Goal: Task Accomplishment & Management: Complete application form

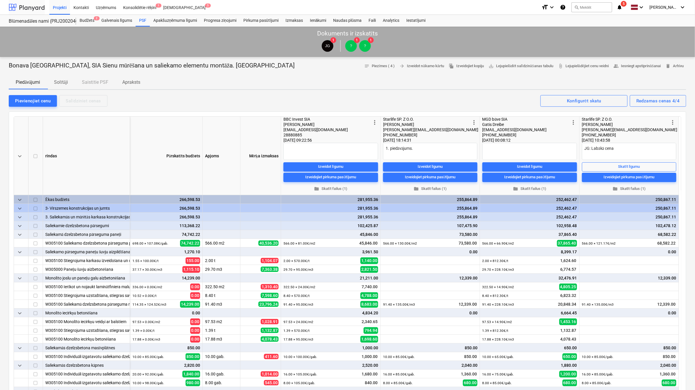
click at [25, 8] on div at bounding box center [27, 7] width 36 height 15
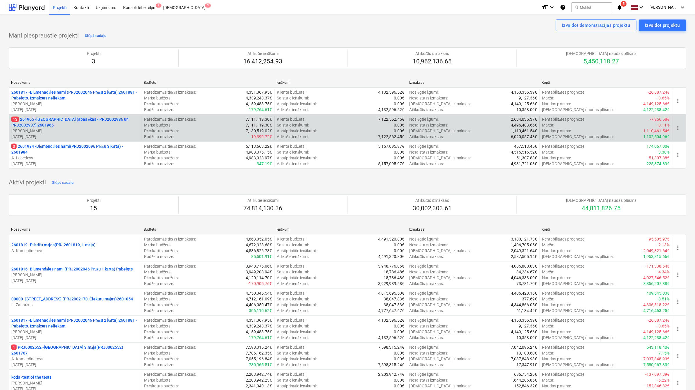
click at [100, 121] on p "13 261965 - Nīcgales iela (abas ēkas - PRJ2002936 un PRJ2002937) 2601965" at bounding box center [75, 122] width 128 height 12
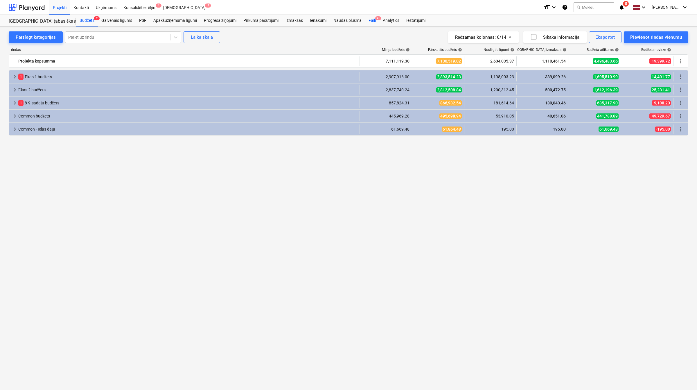
click at [371, 17] on div "Faili 9+" at bounding box center [372, 21] width 14 height 12
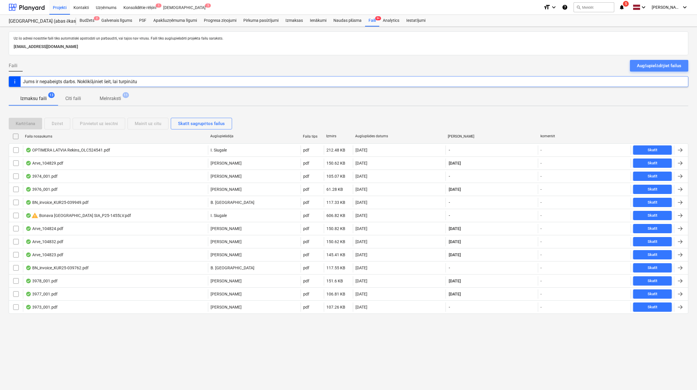
click at [656, 63] on div "Augšupielādējiet failus" at bounding box center [659, 66] width 44 height 8
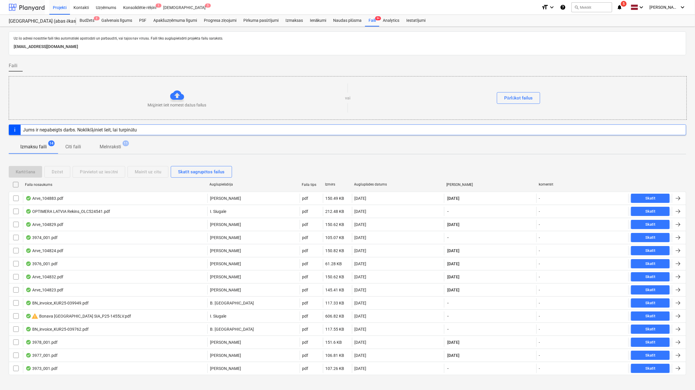
click at [26, 7] on div at bounding box center [27, 7] width 36 height 15
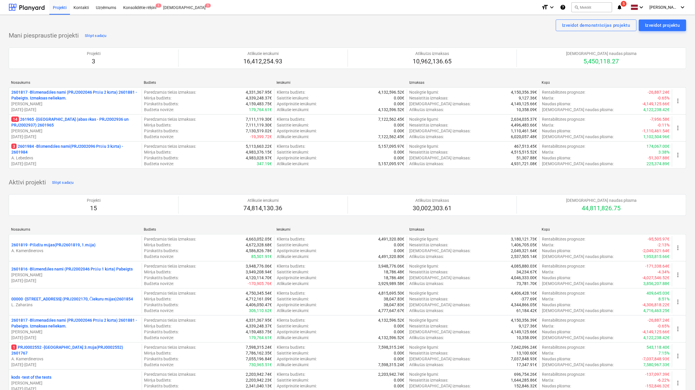
click at [57, 122] on p "14 261965 - [GEOGRAPHIC_DATA] (abas ēkas - PRJ2002936 un PRJ2002937) 2601965" at bounding box center [75, 122] width 128 height 12
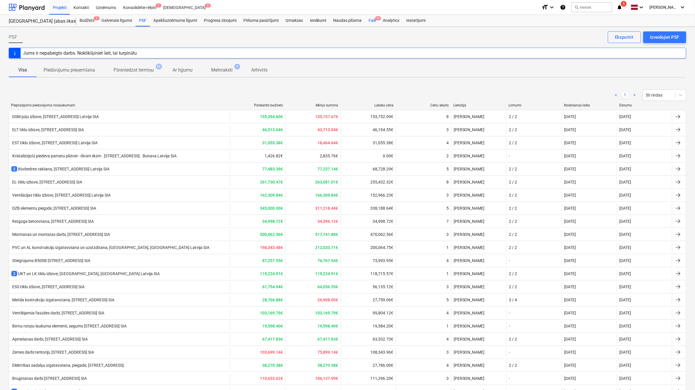
click at [375, 22] on div "Faili 9+" at bounding box center [372, 21] width 14 height 12
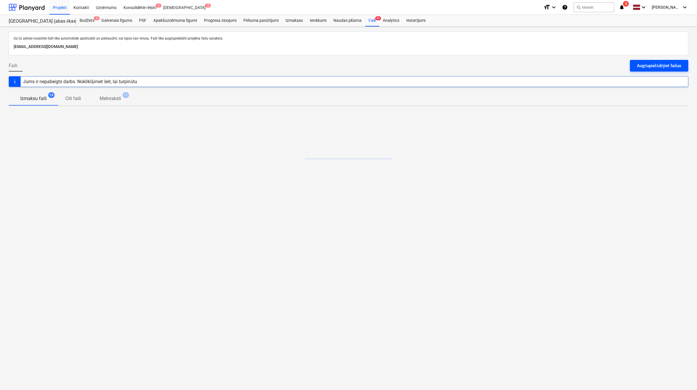
click at [652, 69] on div "Augšupielādējiet failus" at bounding box center [659, 66] width 44 height 8
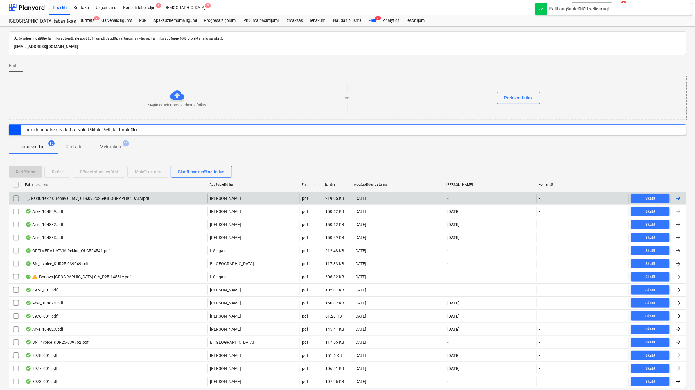
click at [680, 196] on div at bounding box center [678, 198] width 7 height 7
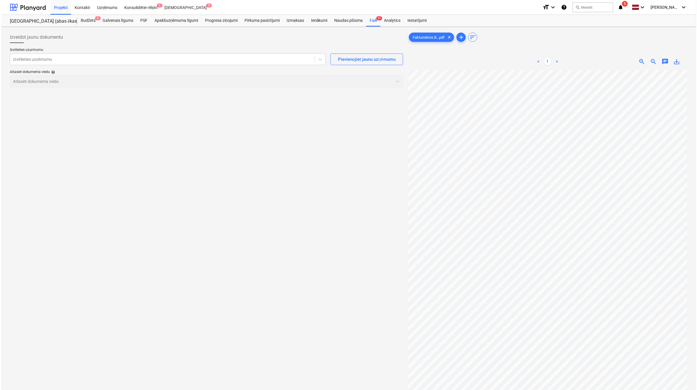
scroll to position [23, 26]
click at [42, 62] on div at bounding box center [161, 59] width 299 height 6
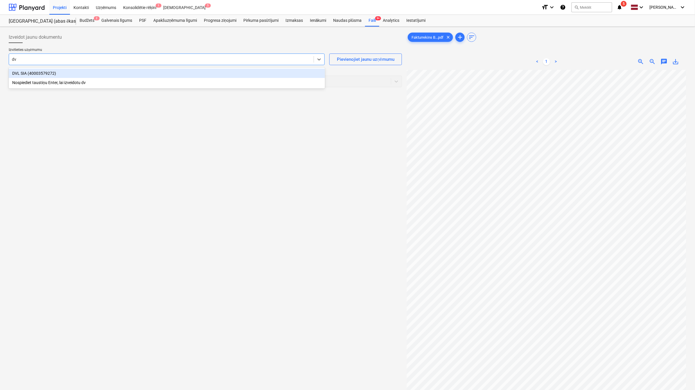
type input "dvl"
click at [44, 71] on div "DVL SIA (40003579272)" at bounding box center [167, 73] width 316 height 9
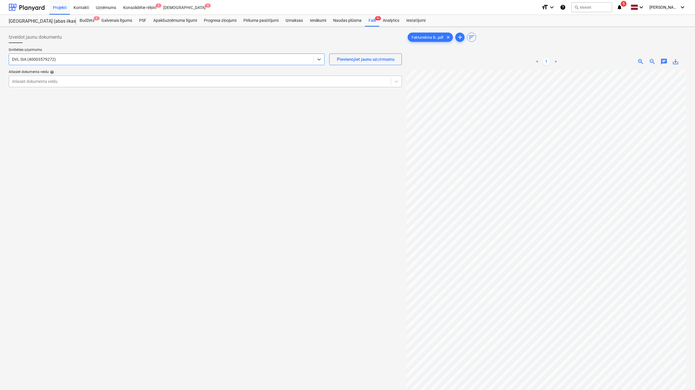
click at [249, 83] on div at bounding box center [200, 81] width 376 height 6
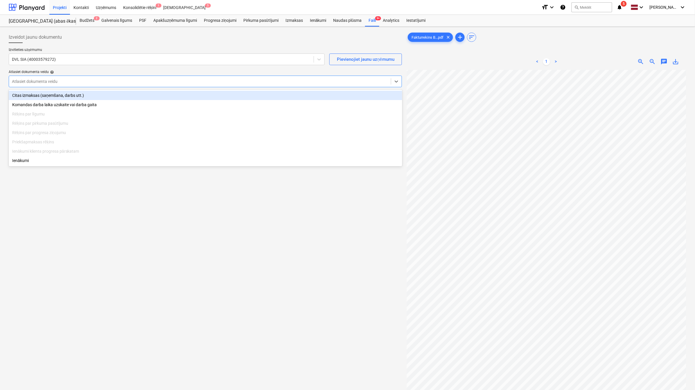
click at [237, 99] on div "Citas izmaksas (saņemšana, darbs utt.)" at bounding box center [206, 95] width 394 height 9
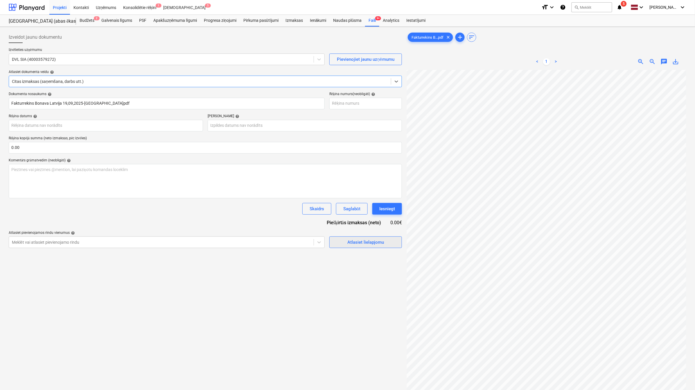
click at [365, 243] on div "Atlasiet lielapjomu" at bounding box center [366, 242] width 37 height 8
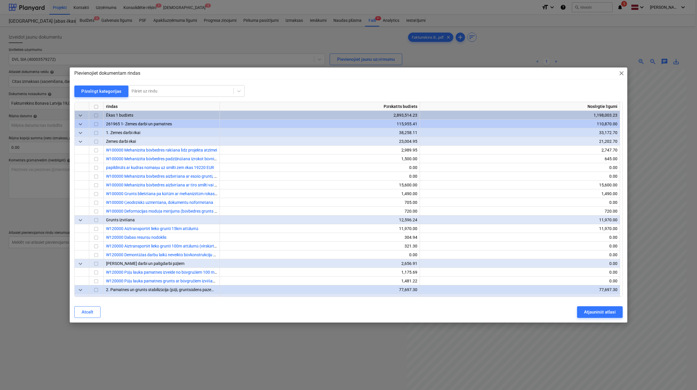
scroll to position [23, 26]
click at [96, 94] on div "Pārslēgt kategorijas" at bounding box center [101, 91] width 40 height 8
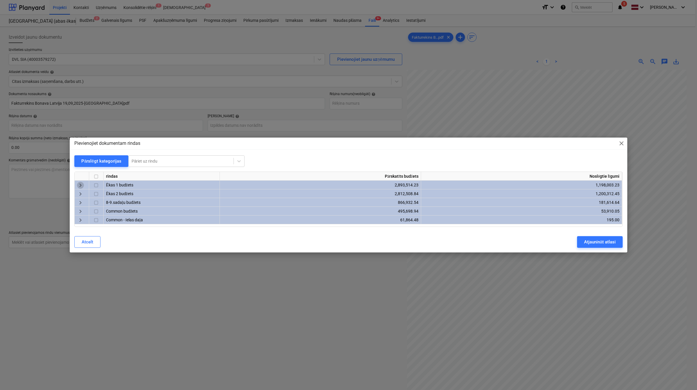
click at [83, 186] on span "keyboard_arrow_right" at bounding box center [80, 185] width 7 height 7
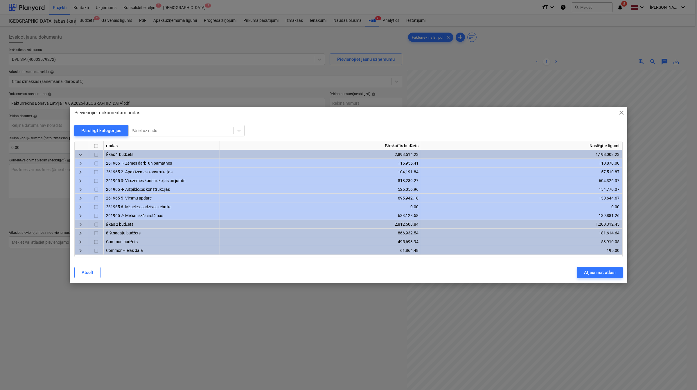
click at [81, 178] on span "keyboard_arrow_right" at bounding box center [80, 181] width 7 height 7
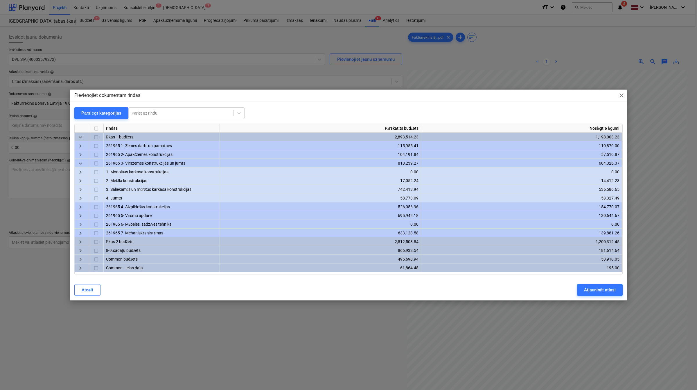
click at [85, 187] on div "keyboard_arrow_right" at bounding box center [82, 189] width 15 height 9
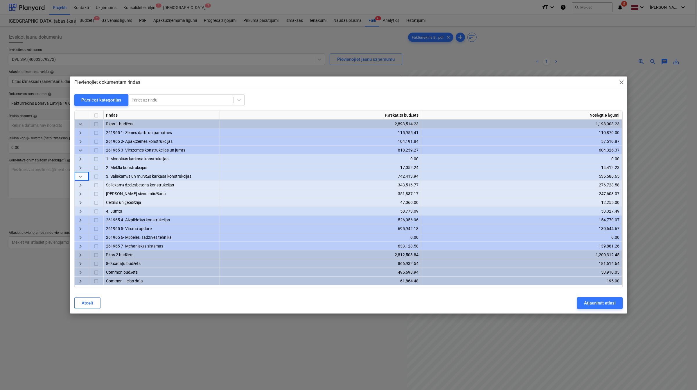
click at [84, 185] on span "keyboard_arrow_right" at bounding box center [80, 185] width 7 height 7
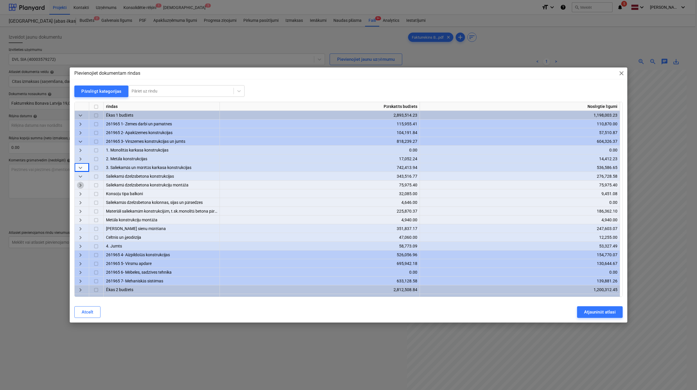
click at [77, 182] on span "keyboard_arrow_right" at bounding box center [80, 185] width 7 height 7
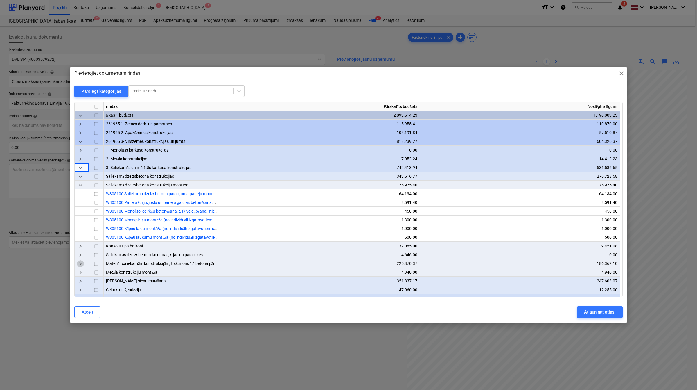
click at [83, 261] on span "keyboard_arrow_right" at bounding box center [80, 263] width 7 height 7
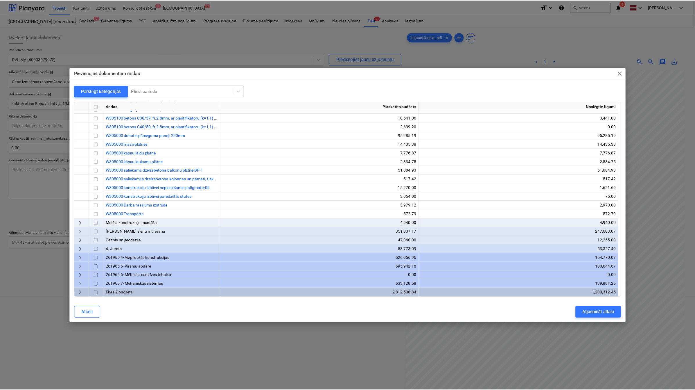
scroll to position [158, 0]
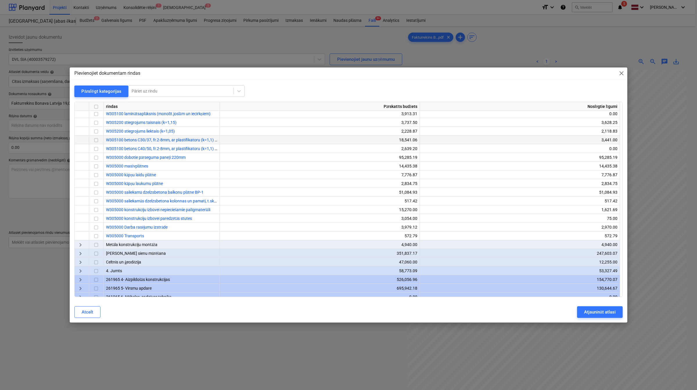
click at [97, 139] on input "checkbox" at bounding box center [96, 140] width 7 height 7
click at [598, 312] on div "Atjaunināt atlasi" at bounding box center [600, 312] width 32 height 8
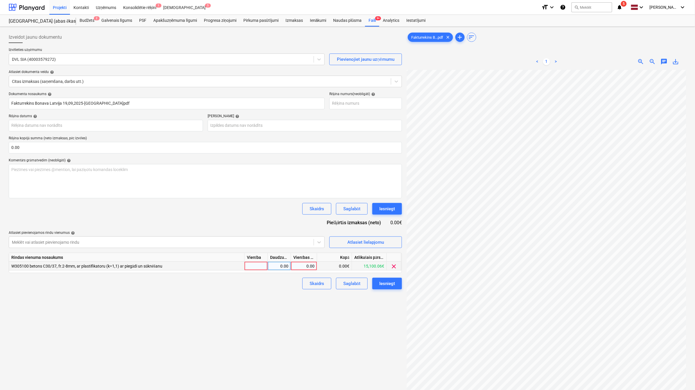
click at [304, 264] on div "0.00" at bounding box center [303, 266] width 21 height 9
click at [312, 264] on div "0.00" at bounding box center [303, 266] width 21 height 9
type input "2786"
click at [225, 307] on div "Izveidot jaunu dokumentu Izvēlieties uzņēmumu DVL SIA (40003579272) Pievienojie…" at bounding box center [205, 237] width 398 height 416
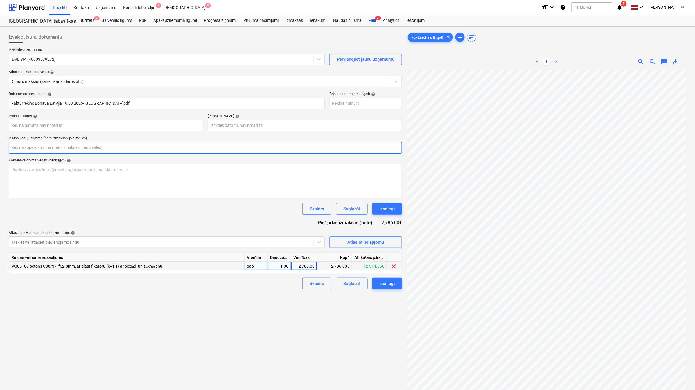
click at [33, 153] on input "text" at bounding box center [205, 148] width 393 height 12
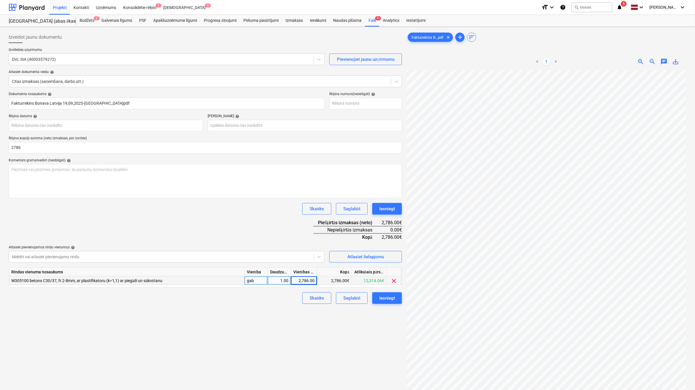
type input "2,786.00"
click at [144, 219] on div "Dokumenta nosaukums help Fakturrekins Bonava Latvija 19,09,2025-Nicgales iela.p…" at bounding box center [205, 198] width 393 height 212
click at [140, 126] on body "Projekti Kontakti Uzņēmums Konsolidētie rēķini 1 Iesūtne 5 format_size keyboard…" at bounding box center [347, 195] width 695 height 390
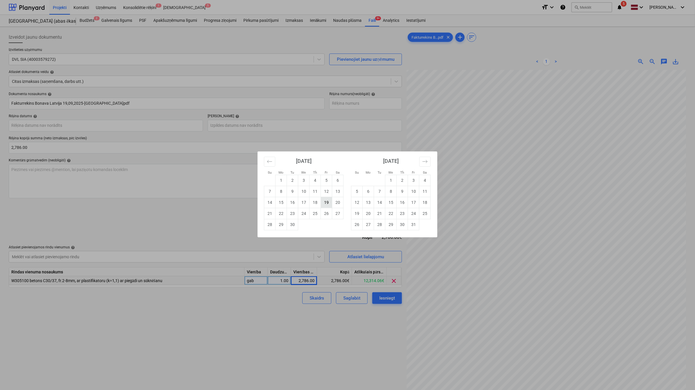
click at [326, 202] on td "19" at bounding box center [326, 202] width 11 height 11
type input "19 Sep 2025"
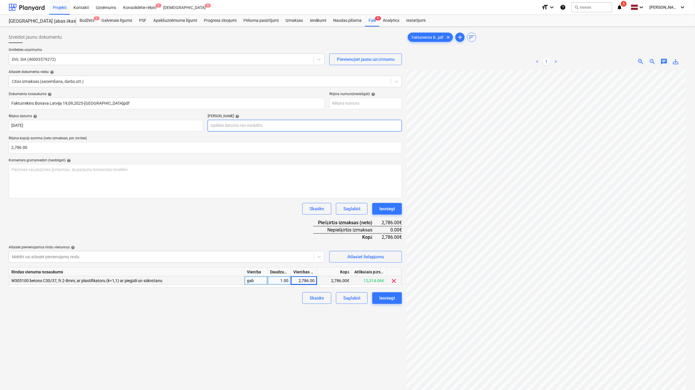
click at [248, 126] on body "Projekti Kontakti Uzņēmums Konsolidētie rēķini 1 Iesūtne 5 format_size keyboard…" at bounding box center [347, 195] width 695 height 390
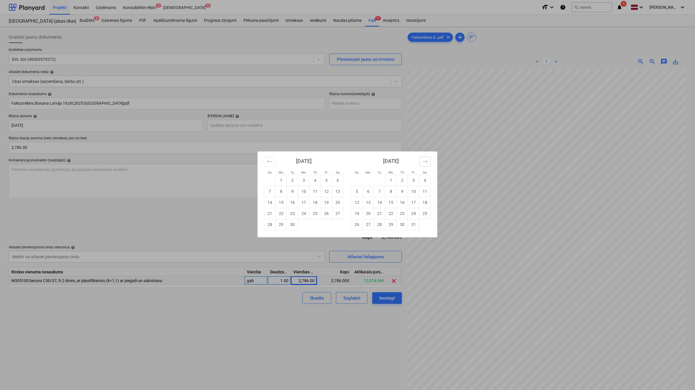
click at [428, 158] on button "Move forward to switch to the next month." at bounding box center [425, 162] width 11 height 10
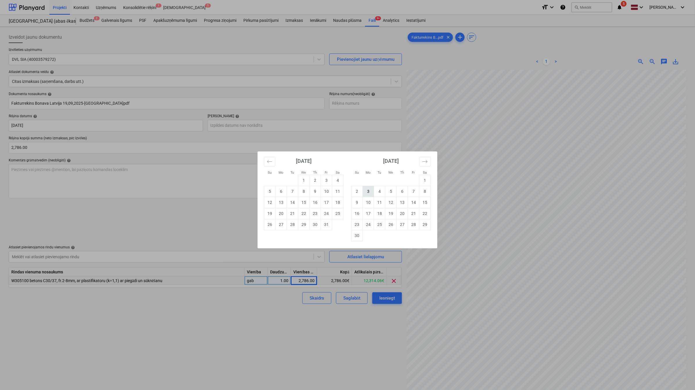
click at [370, 194] on td "3" at bounding box center [368, 191] width 11 height 11
type input "03 Nov 2025"
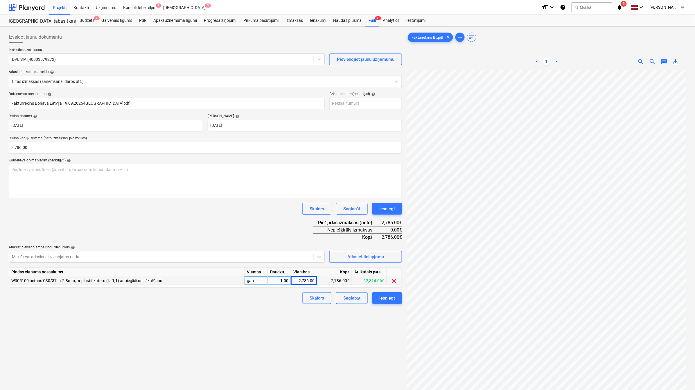
click at [233, 224] on div "Dokumenta nosaukums help Fakturrekins Bonava Latvija 19,09,2025-Nicgales iela.p…" at bounding box center [205, 198] width 393 height 212
click at [377, 334] on div "Izveidot jaunu dokumentu Izvēlieties uzņēmumu DVL SIA (40003579272) Pievienojie…" at bounding box center [205, 237] width 398 height 416
click at [253, 215] on div "Dokumenta nosaukums help Fakturrekins Bonava Latvija 19,09,2025-Nicgales iela.p…" at bounding box center [205, 198] width 393 height 212
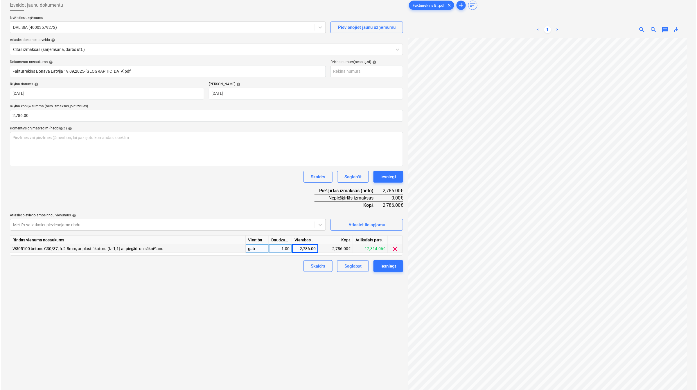
scroll to position [58, 0]
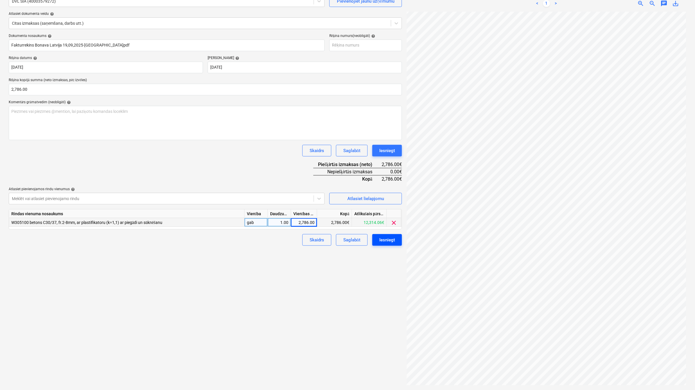
click at [384, 239] on div "Iesniegt" at bounding box center [387, 240] width 16 height 8
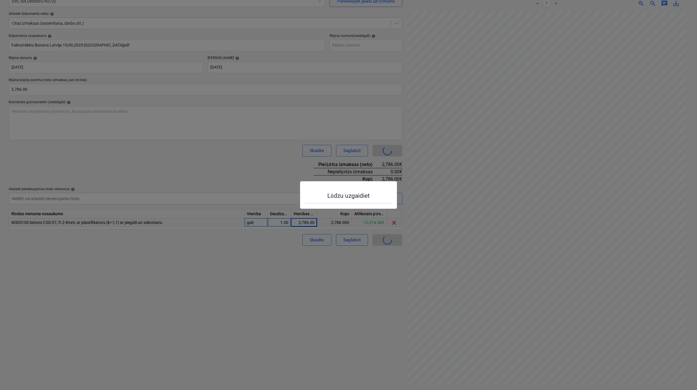
scroll to position [32, 26]
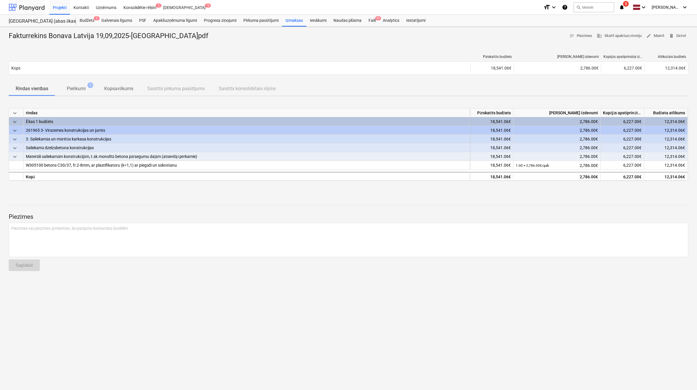
click at [28, 10] on div at bounding box center [27, 7] width 36 height 15
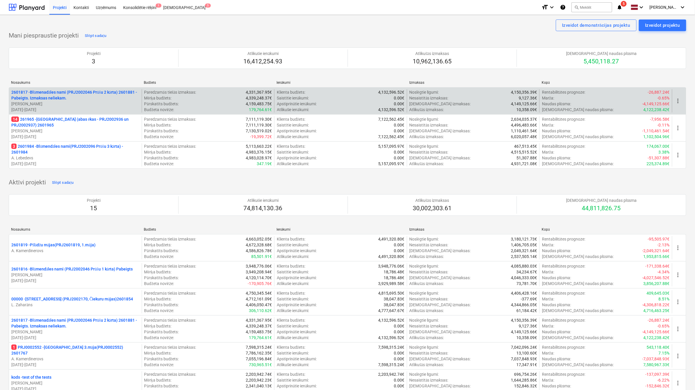
click at [69, 113] on div "2601817 - Blūmenadāles nami (PRJ2002046 Prūšu 2 kārta) 2601881 - Pabeigts. Izma…" at bounding box center [348, 100] width 678 height 27
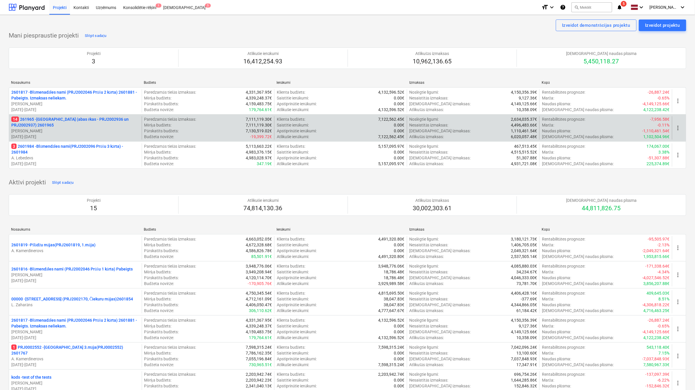
click at [77, 123] on p "14 261965 - Nīcgales iela (abas ēkas - PRJ2002936 un PRJ2002937) 2601965" at bounding box center [75, 122] width 128 height 12
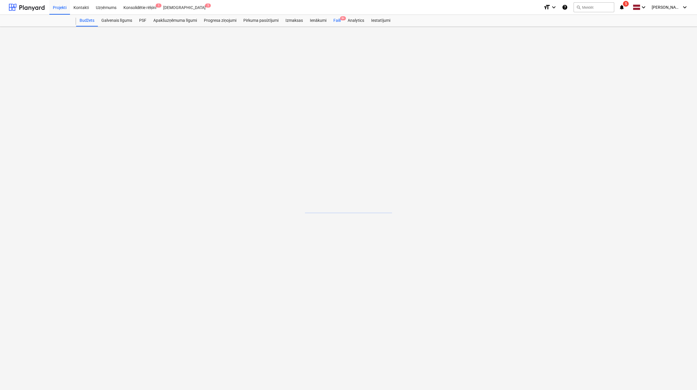
click at [334, 19] on div "Faili 9+" at bounding box center [337, 21] width 14 height 12
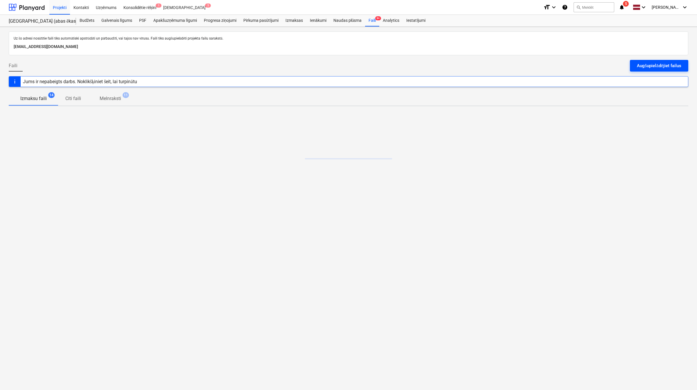
click at [659, 63] on div "Augšupielādējiet failus" at bounding box center [659, 66] width 44 height 8
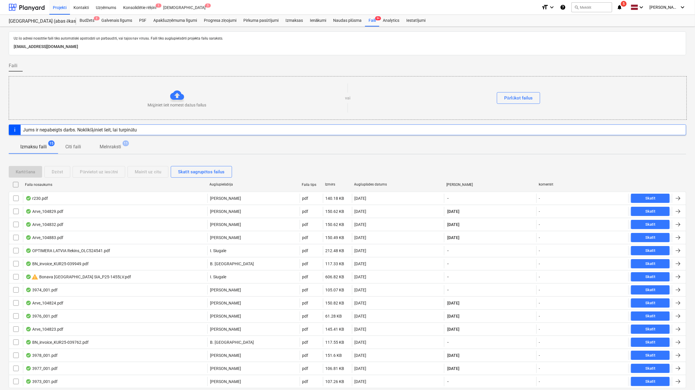
click at [621, 8] on icon "notifications" at bounding box center [620, 7] width 6 height 7
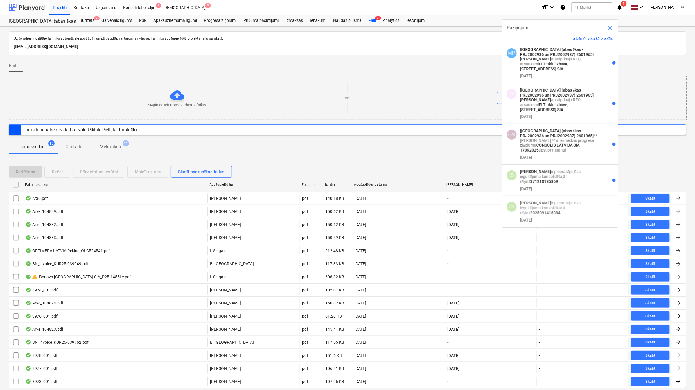
click at [30, 8] on div at bounding box center [27, 7] width 36 height 15
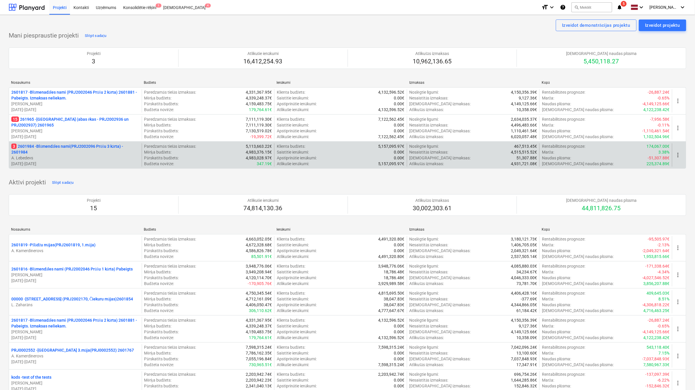
click at [76, 154] on p "3 2601984 - Blūmendāles nami(PRJ2002096 Prūšu 3 kārta) - 2601984" at bounding box center [75, 149] width 128 height 12
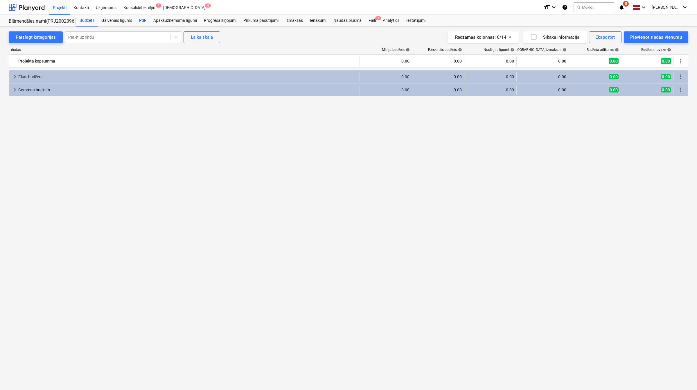
click at [140, 19] on div "PSF" at bounding box center [143, 21] width 14 height 12
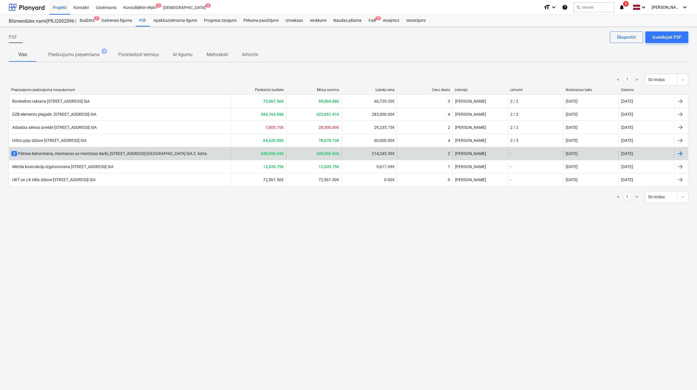
click at [133, 152] on div "2 Plātnes betonēšana, mūrēšanas un montāžas darbi, Prūšu ielā 1G, Bonava Latvij…" at bounding box center [109, 154] width 196 height 6
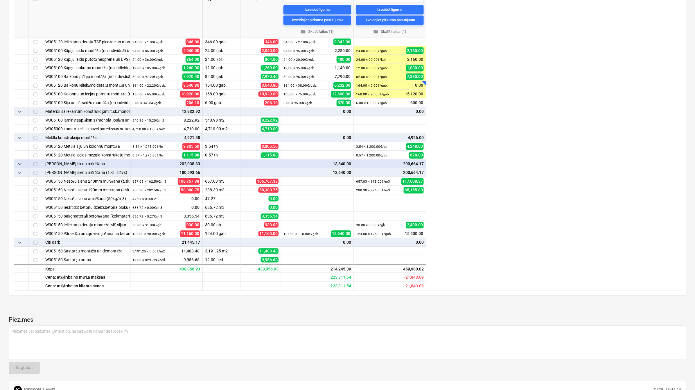
scroll to position [88, 0]
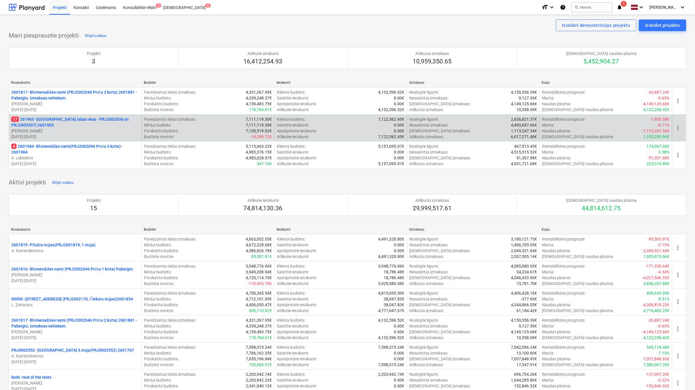
click at [55, 118] on p "17 261965 - [GEOGRAPHIC_DATA] (abas ēkas - PRJ2002936 un PRJ2002937) 2601965" at bounding box center [75, 122] width 128 height 12
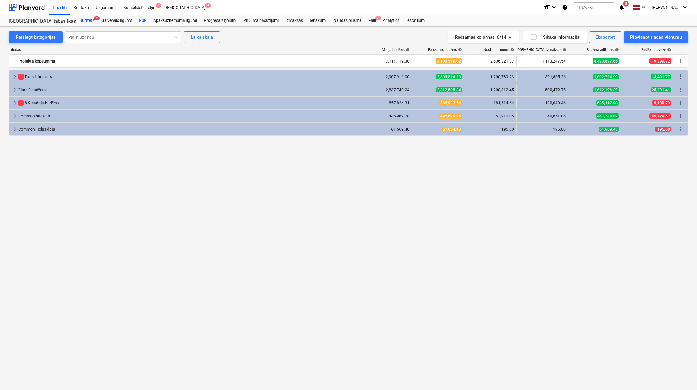
click at [139, 23] on div "PSF" at bounding box center [143, 21] width 14 height 12
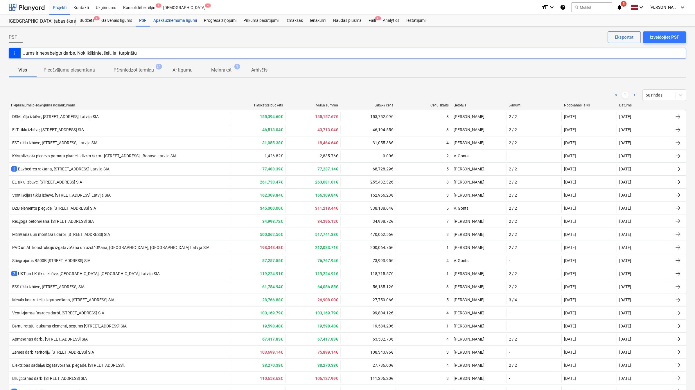
click at [160, 18] on div "Apakšuzņēmuma līgumi" at bounding box center [175, 21] width 51 height 12
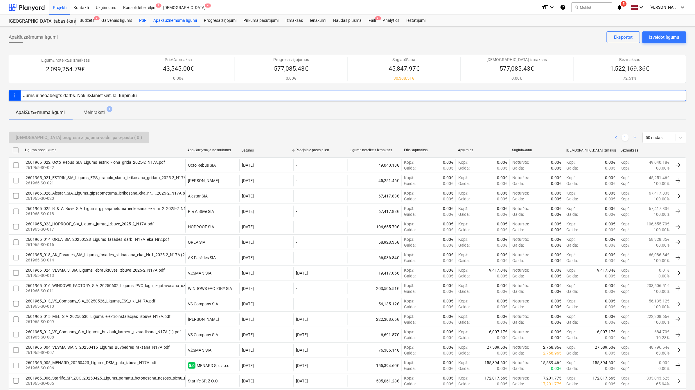
click at [147, 18] on div "PSF" at bounding box center [143, 21] width 14 height 12
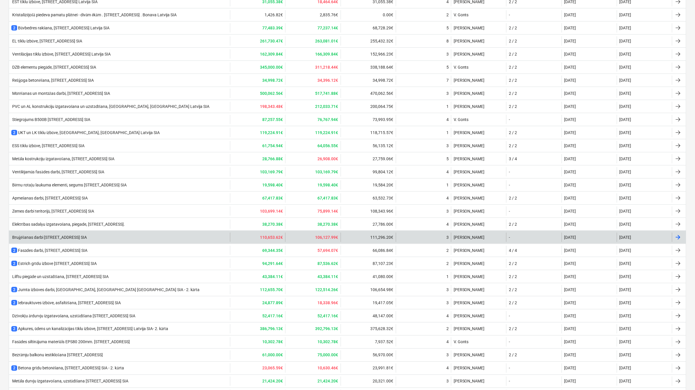
scroll to position [142, 0]
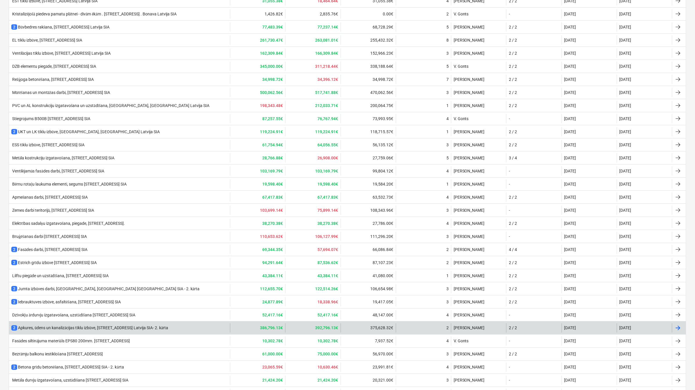
click at [120, 329] on div "2 Apkures, ūdens un kanalizācijas tīklu izbūve, [GEOGRAPHIC_DATA], [GEOGRAPHIC_…" at bounding box center [89, 328] width 157 height 6
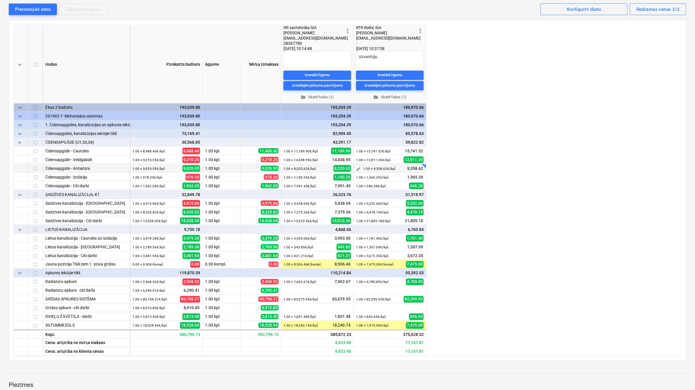
scroll to position [48, 0]
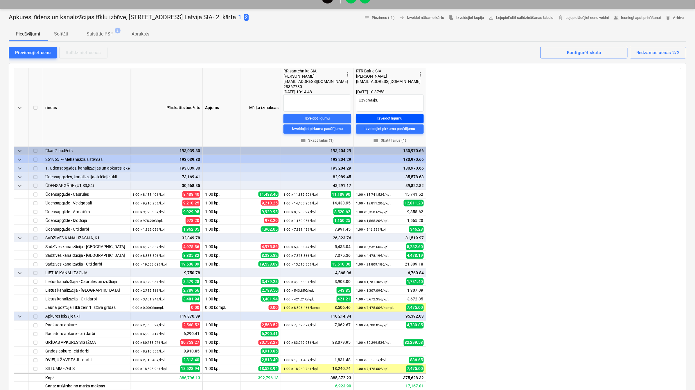
click at [393, 117] on div "Izveidot līgumu" at bounding box center [389, 118] width 25 height 7
type textarea "x"
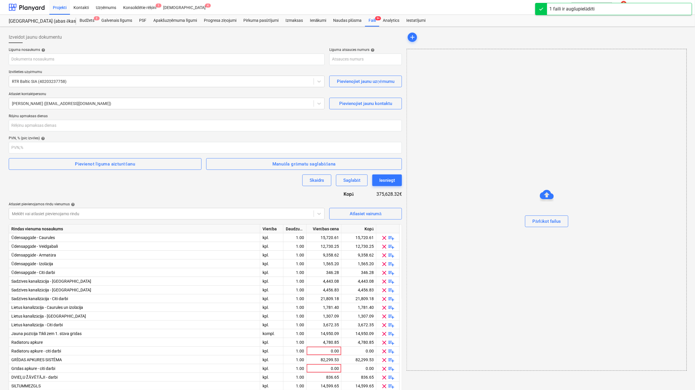
type input "2601965_027_RTR_Baltic_SIA_20250710_Ligums_UK_un_AVK_A_tiklu_izbuve_2025-2_N17A…"
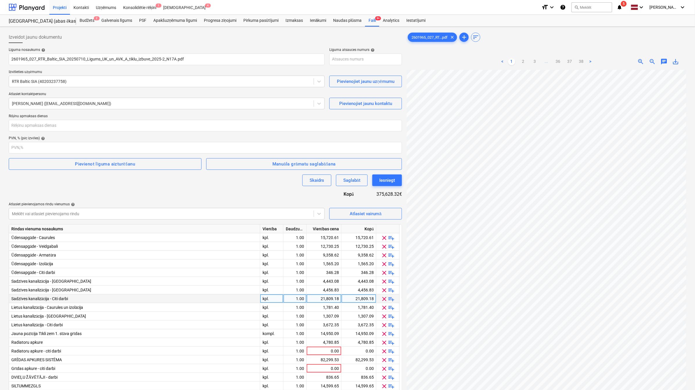
scroll to position [12, 0]
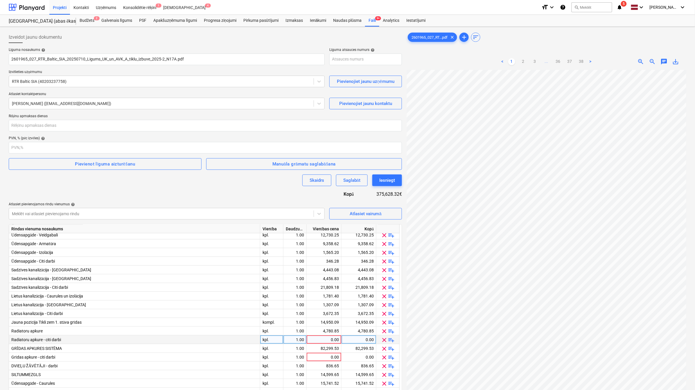
click at [387, 338] on span "clear" at bounding box center [384, 339] width 7 height 7
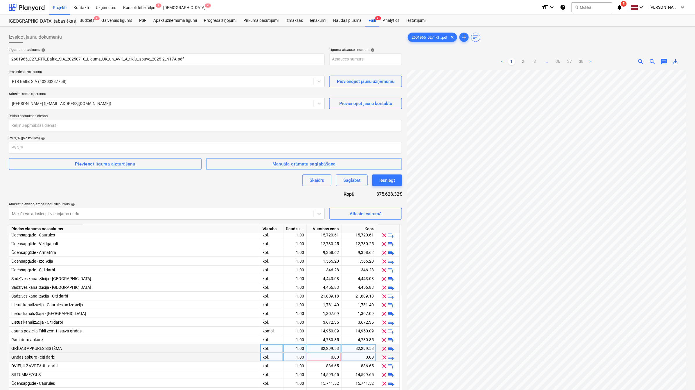
scroll to position [97, 0]
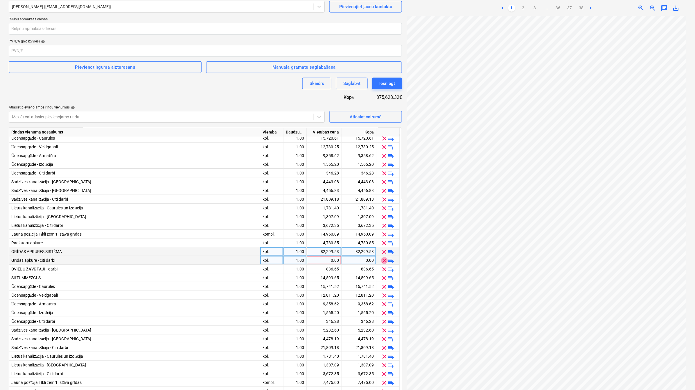
click at [386, 259] on span "clear" at bounding box center [384, 260] width 7 height 7
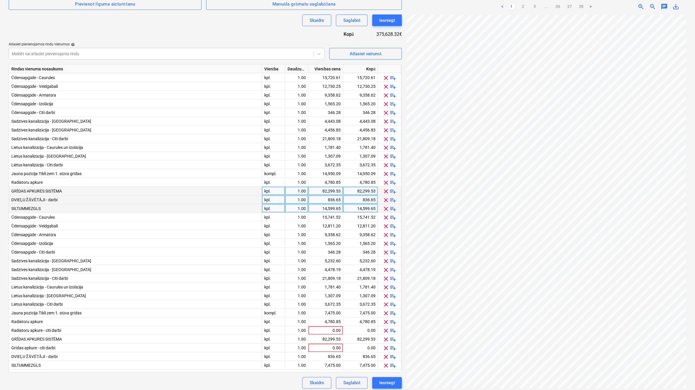
scroll to position [163, 0]
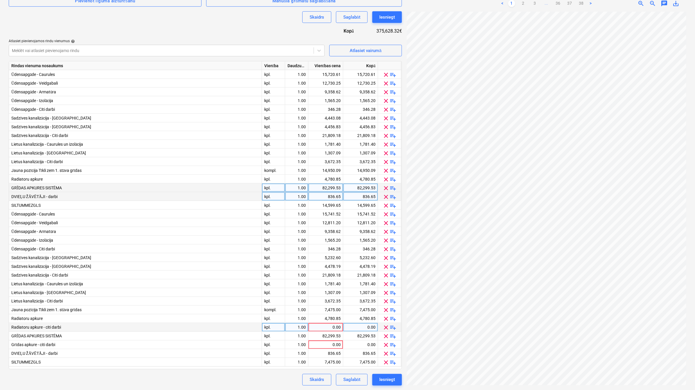
click at [387, 330] on span "clear" at bounding box center [386, 327] width 7 height 7
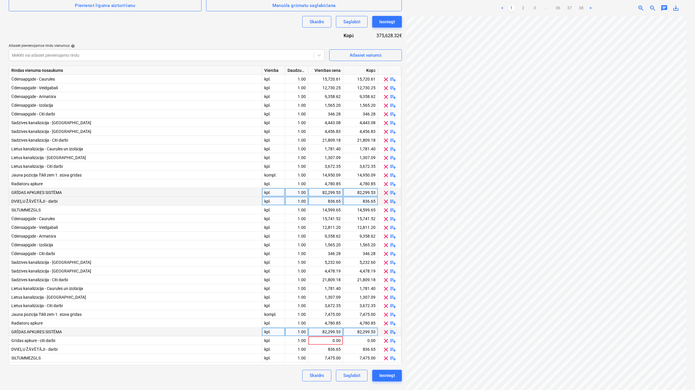
scroll to position [158, 0]
click at [387, 342] on span "clear" at bounding box center [386, 340] width 7 height 7
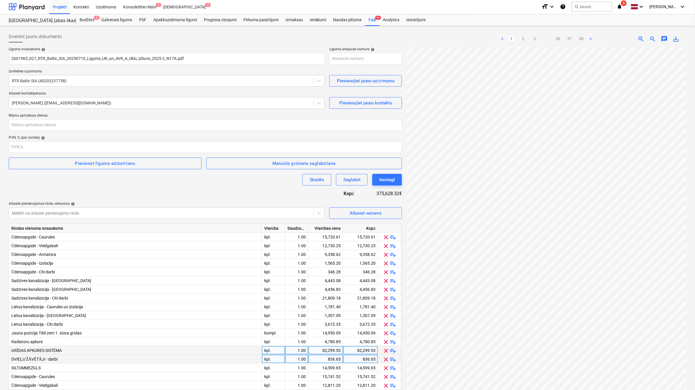
scroll to position [0, 0]
click at [79, 127] on input "number" at bounding box center [205, 126] width 393 height 12
type input "14"
click at [136, 166] on span "Pievienot līguma aizturēšanu" at bounding box center [105, 164] width 180 height 8
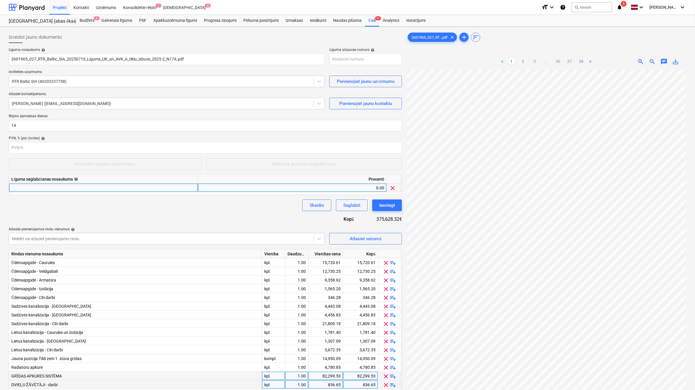
click at [166, 186] on div at bounding box center [103, 187] width 189 height 9
type input "5"
click at [172, 204] on div "Skaidrs Saglabāt Iesniegt" at bounding box center [205, 205] width 393 height 12
click at [305, 186] on div "0.00" at bounding box center [292, 187] width 184 height 9
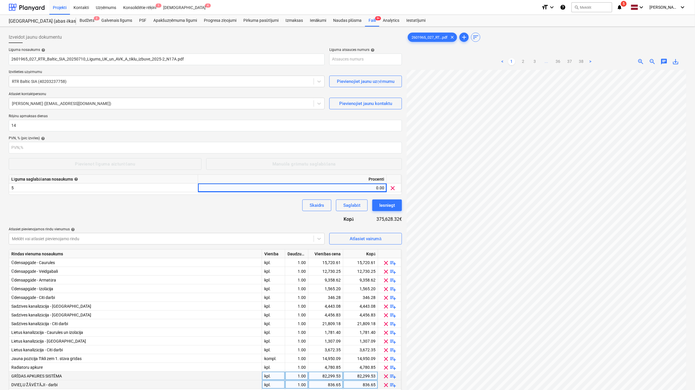
drag, startPoint x: 22, startPoint y: 190, endPoint x: 9, endPoint y: 190, distance: 13.1
click at [9, 190] on div "Līguma saglabāšanas nosaukums help Procenti 5 0.00 clear" at bounding box center [205, 184] width 393 height 20
drag, startPoint x: 20, startPoint y: 190, endPoint x: 3, endPoint y: 190, distance: 16.9
click at [3, 190] on div "Izveidot jaunu dokumentu Līguma nosaukums help 2601965_027_RTR_Baltic_SIA_20250…" at bounding box center [347, 294] width 695 height 534
click at [22, 187] on div "5" at bounding box center [103, 187] width 189 height 9
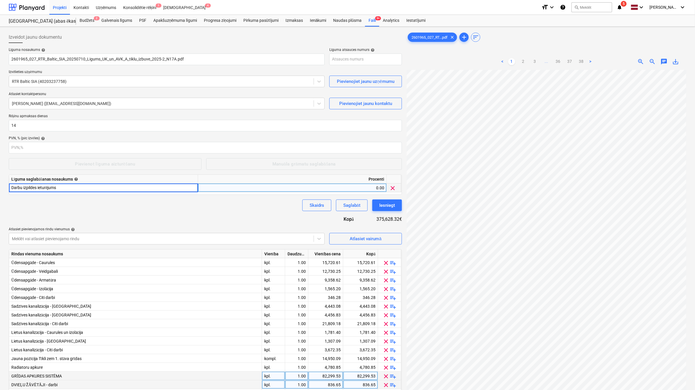
type input "Darbu izpildes ieturējums"
click at [95, 214] on div "Līguma nosaukums help 2601965_027_RTR_Baltic_SIA_20250710_Ligums_UK_un_AVK_A_ti…" at bounding box center [205, 302] width 393 height 508
click at [357, 190] on div "0.00" at bounding box center [292, 187] width 184 height 9
type input "5"
click at [236, 221] on div "Līguma nosaukums help 2601965_027_RTR_Baltic_SIA_20250710_Ligums_UK_un_AVK_A_ti…" at bounding box center [205, 302] width 393 height 508
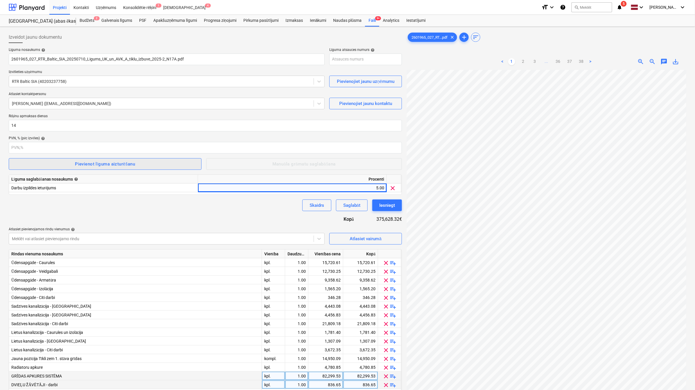
click at [114, 163] on div "Pievienot līguma aizturēšanu" at bounding box center [105, 164] width 60 height 8
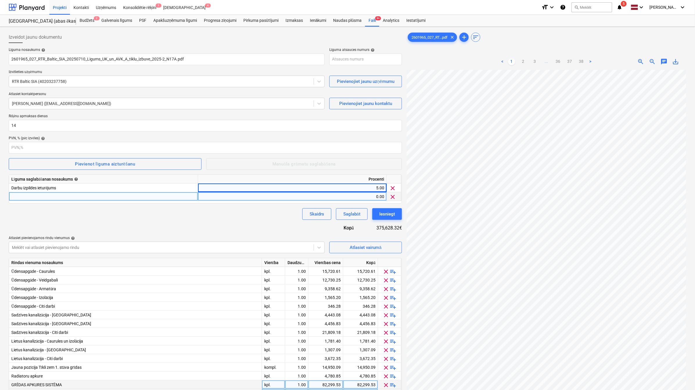
click at [99, 196] on div at bounding box center [103, 196] width 189 height 9
type input "Garantijas laika ieturējums"
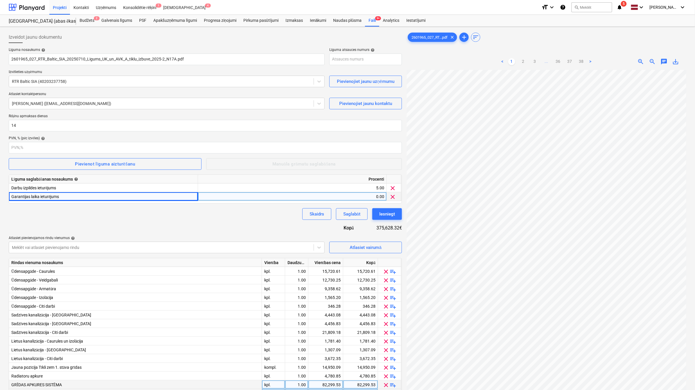
click at [185, 226] on div "Līguma nosaukums help 2601965_027_RTR_Baltic_SIA_20250710_Ligums_UK_un_AVK_A_ti…" at bounding box center [205, 306] width 393 height 517
click at [237, 197] on div "0.00" at bounding box center [292, 196] width 184 height 9
type input "5"
click at [228, 222] on div "Līguma nosaukums help 2601965_027_RTR_Baltic_SIA_20250710_Ligums_UK_un_AVK_A_ti…" at bounding box center [205, 306] width 393 height 517
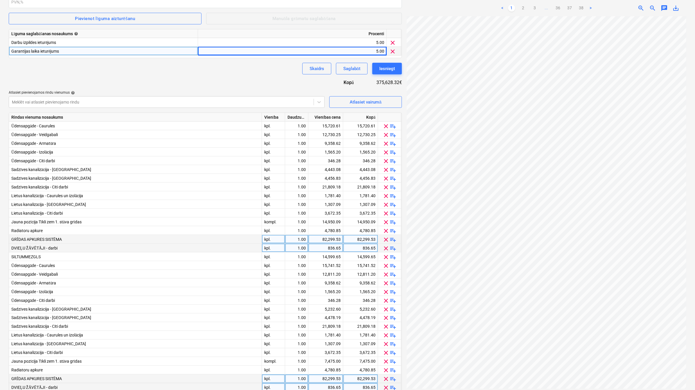
scroll to position [59, 26]
click at [332, 188] on div "21,809.18" at bounding box center [326, 186] width 30 height 9
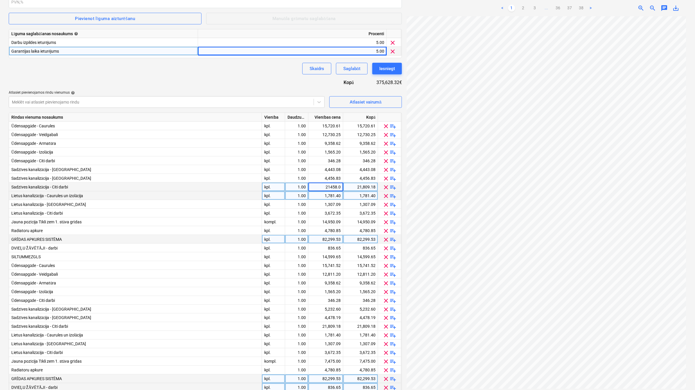
type input "21458.07"
click at [263, 75] on div "Līguma nosaukums help 2601965_027_RTR_Baltic_SIA_20250710_Ligums_UK_un_AVK_A_ti…" at bounding box center [205, 160] width 393 height 517
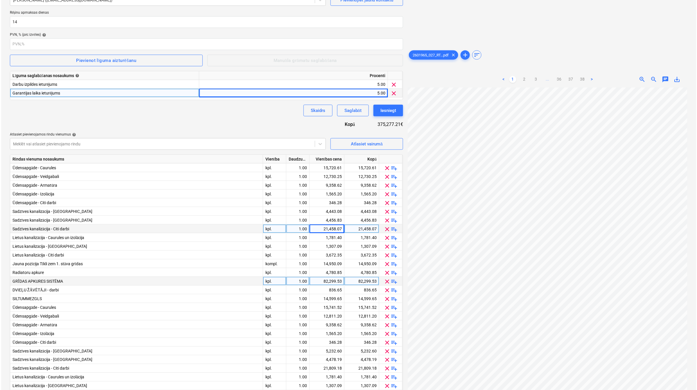
scroll to position [179, 0]
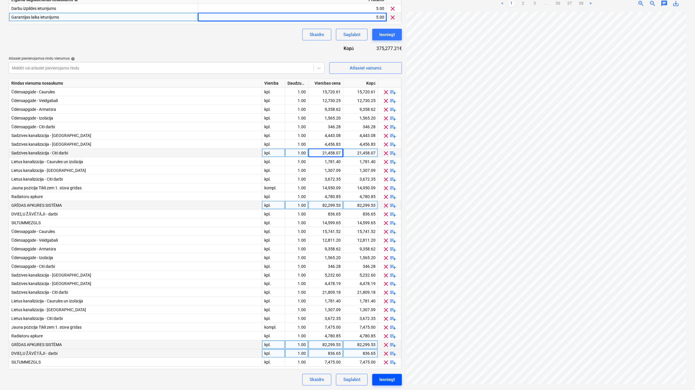
click at [386, 382] on div "Iesniegt" at bounding box center [387, 380] width 16 height 8
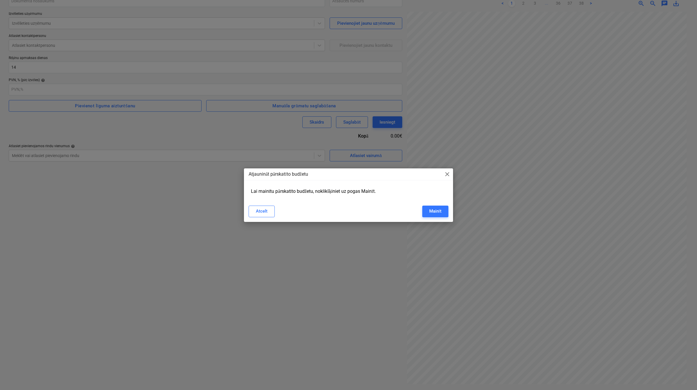
scroll to position [58, 0]
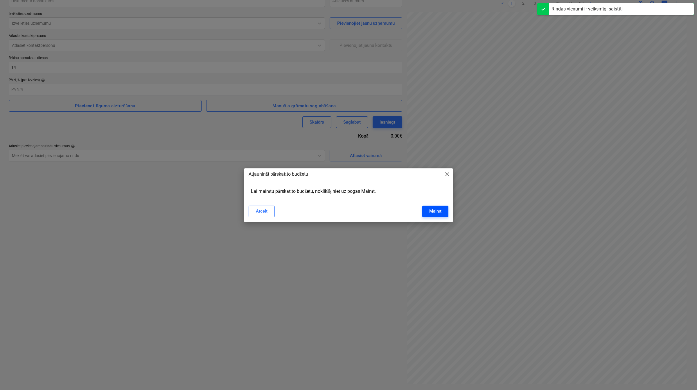
click at [434, 212] on div "Mainīt" at bounding box center [435, 211] width 12 height 8
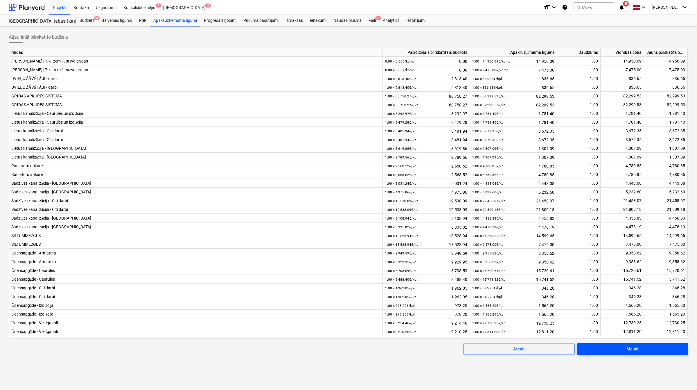
click at [629, 344] on button "Mainīt" at bounding box center [632, 349] width 111 height 12
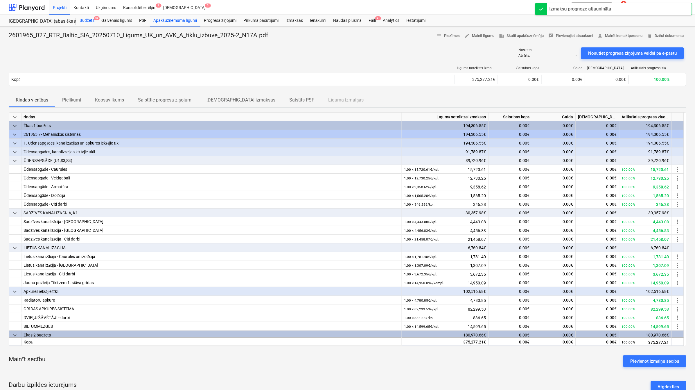
click at [83, 21] on div "Budžets 9+" at bounding box center [87, 21] width 22 height 12
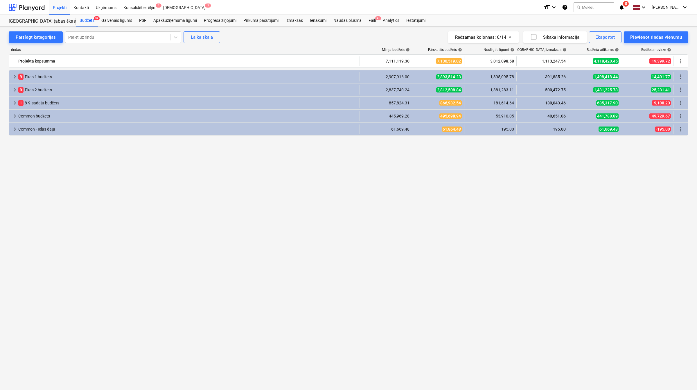
click at [12, 72] on div "keyboard_arrow_right" at bounding box center [14, 76] width 7 height 9
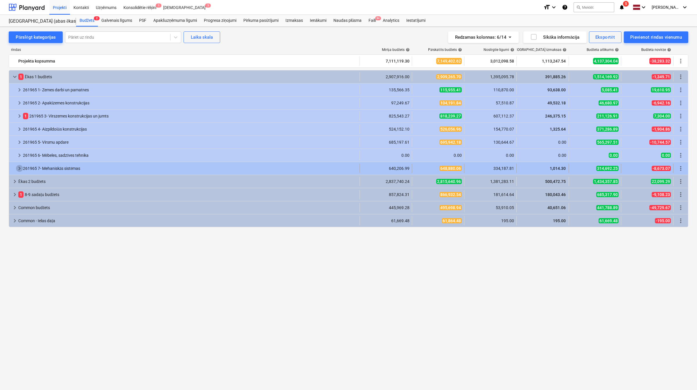
click at [19, 165] on span "keyboard_arrow_right" at bounding box center [19, 168] width 7 height 7
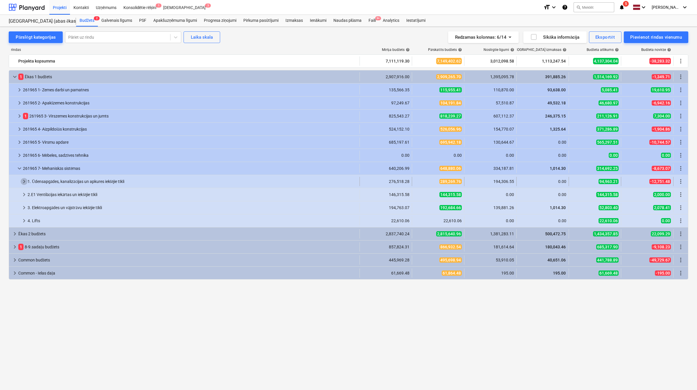
click at [21, 182] on span "keyboard_arrow_right" at bounding box center [24, 181] width 7 height 7
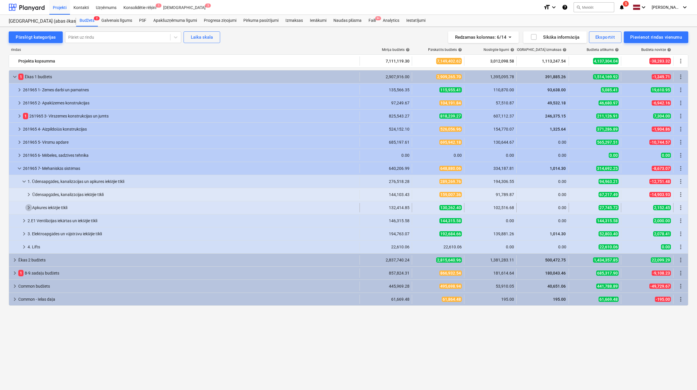
click at [29, 206] on span "keyboard_arrow_right" at bounding box center [28, 207] width 7 height 7
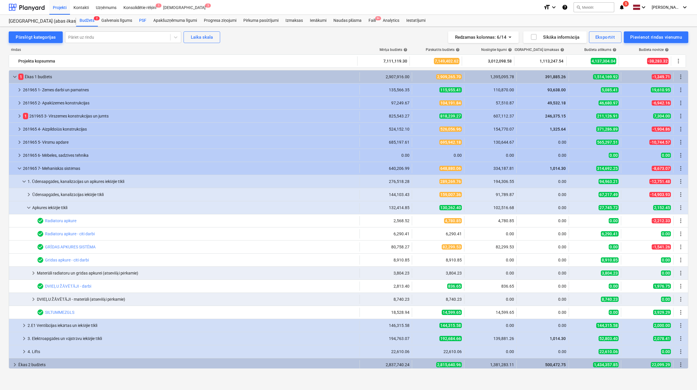
click at [144, 18] on div "PSF" at bounding box center [143, 21] width 14 height 12
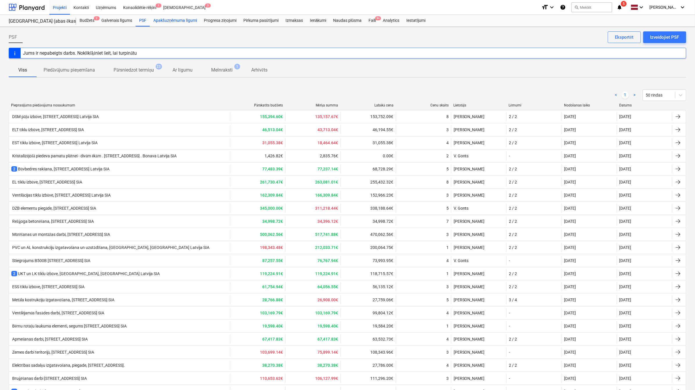
click at [172, 18] on div "Apakšuzņēmuma līgumi" at bounding box center [175, 21] width 51 height 12
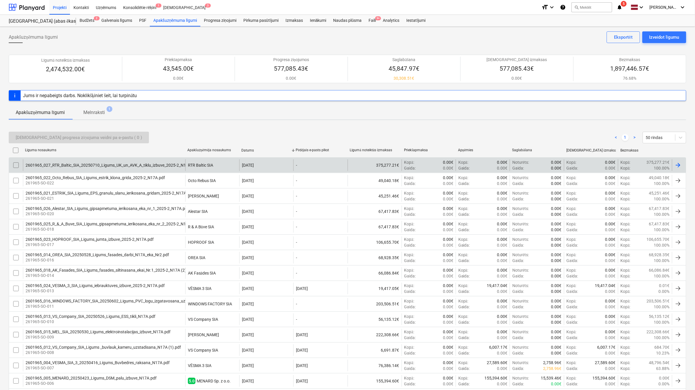
click at [107, 169] on div "2601965_027_RTR_Baltic_SIA_20250710_Ligums_UK_un_AVK_A_tiklu_izbuve_2025-2_N17A…" at bounding box center [104, 165] width 162 height 12
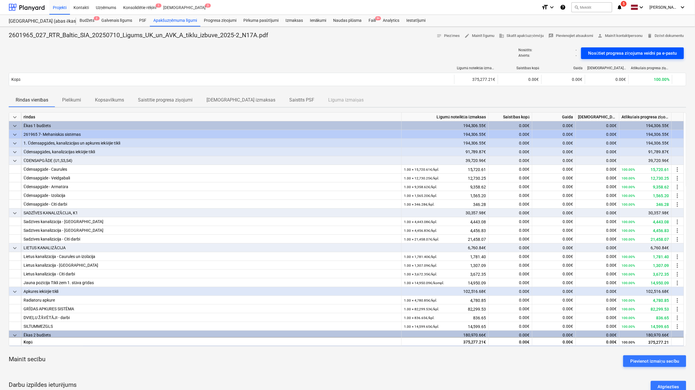
click at [624, 56] on div "Nosūtiet progresa ziņojuma veidni pa e-pastu" at bounding box center [632, 53] width 89 height 8
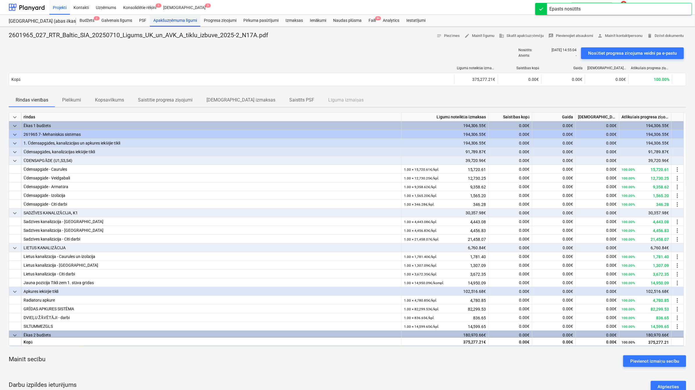
click at [189, 22] on div "Apakšuzņēmuma līgumi" at bounding box center [175, 21] width 51 height 12
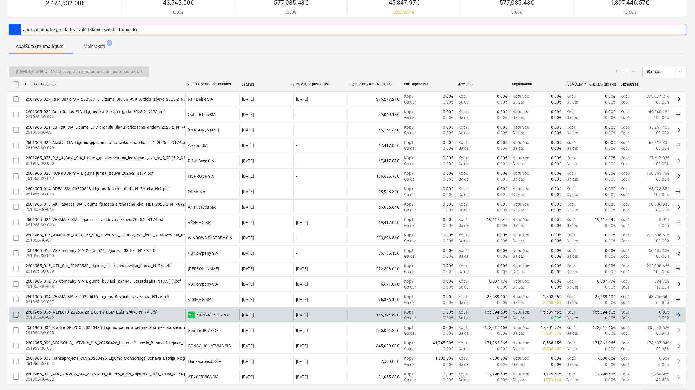
scroll to position [94, 0]
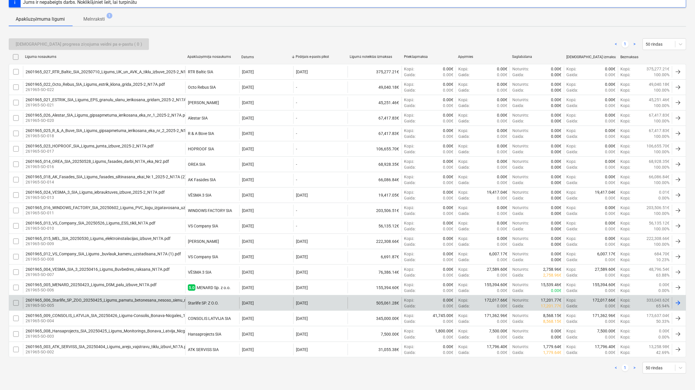
click at [675, 306] on div at bounding box center [678, 302] width 7 height 7
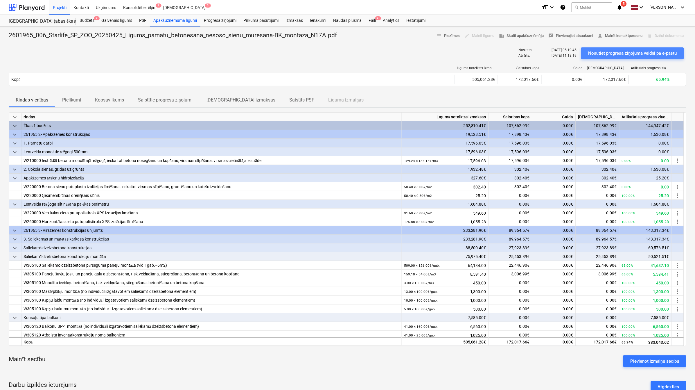
click at [622, 51] on div "Nosūtiet progresa ziņojuma veidni pa e-pastu" at bounding box center [632, 53] width 89 height 8
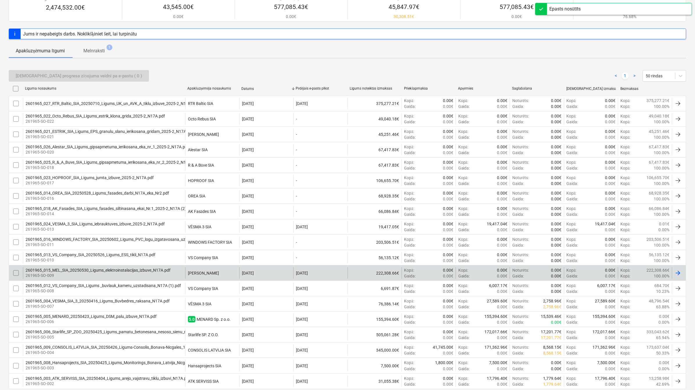
scroll to position [94, 0]
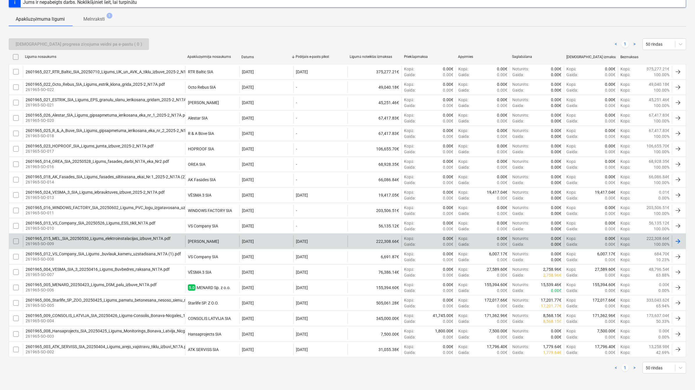
click at [676, 245] on div at bounding box center [679, 241] width 14 height 12
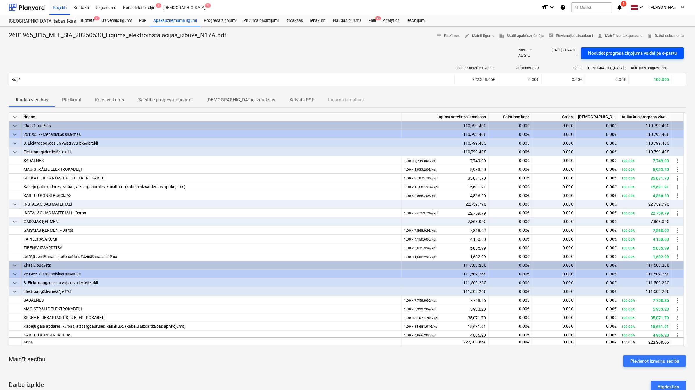
click at [628, 50] on div "Nosūtiet progresa ziņojuma veidni pa e-pastu" at bounding box center [632, 53] width 89 height 8
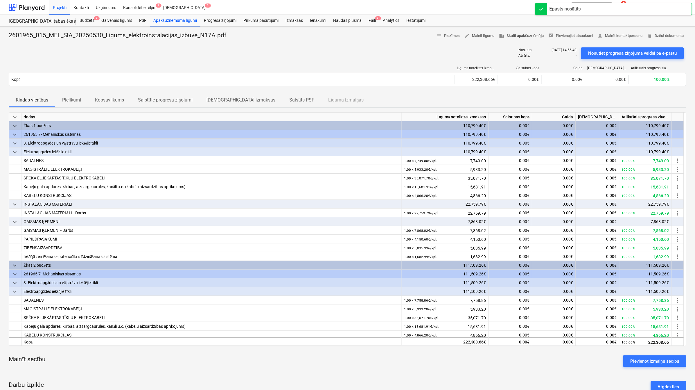
click at [508, 37] on span "business Skatīt apakšuzņēmēju" at bounding box center [521, 36] width 45 height 7
click at [482, 37] on span "edit Mainīt līgumu" at bounding box center [480, 36] width 30 height 7
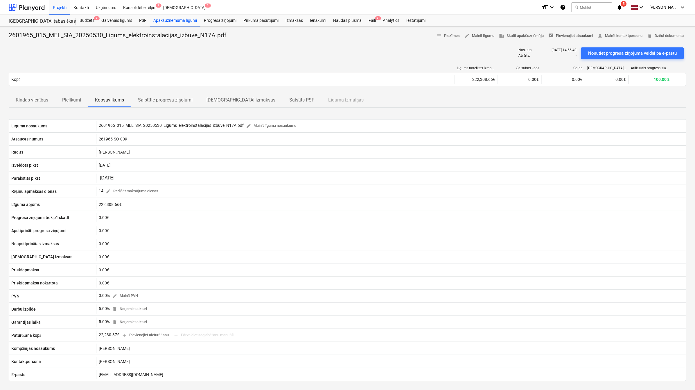
click at [575, 38] on span "rate_review Pievienojiet atsauksmi" at bounding box center [571, 36] width 45 height 7
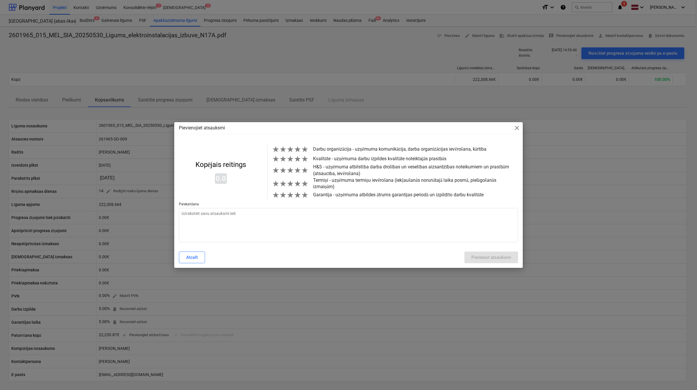
click at [515, 127] on span "close" at bounding box center [517, 127] width 7 height 7
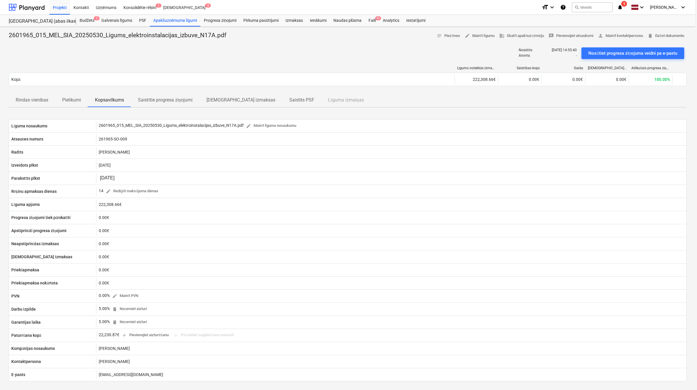
type textarea "x"
click at [516, 34] on span "business Skatīt apakšuzņēmēju" at bounding box center [521, 36] width 45 height 7
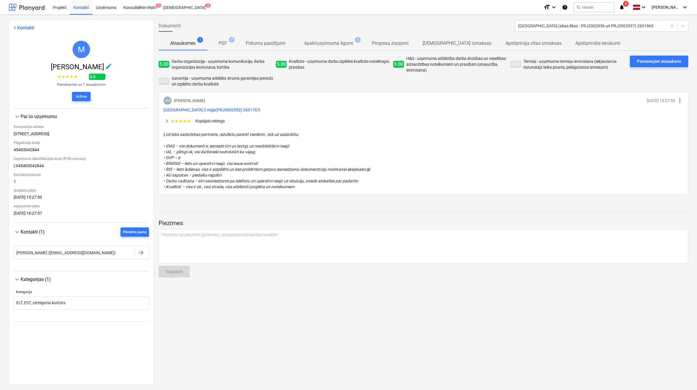
click at [33, 8] on div at bounding box center [27, 7] width 36 height 15
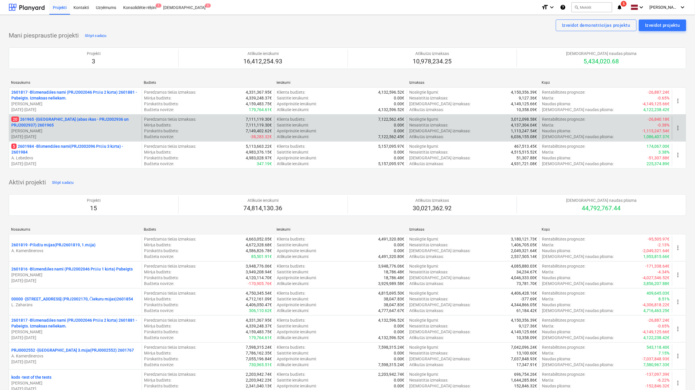
click at [81, 124] on p "20 261965 - [GEOGRAPHIC_DATA] (abas ēkas - PRJ2002936 un PRJ2002937) 2601965" at bounding box center [75, 122] width 128 height 12
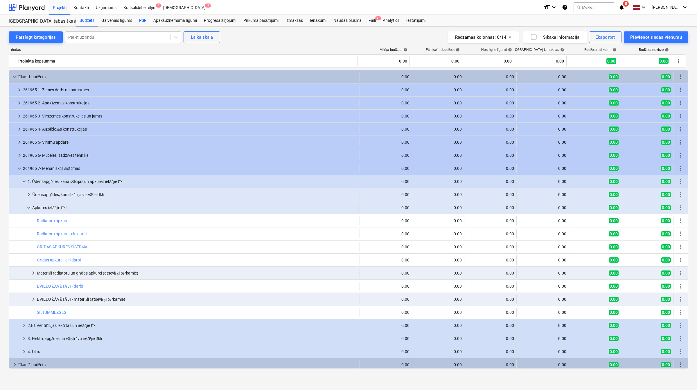
click at [139, 19] on div "PSF" at bounding box center [143, 21] width 14 height 12
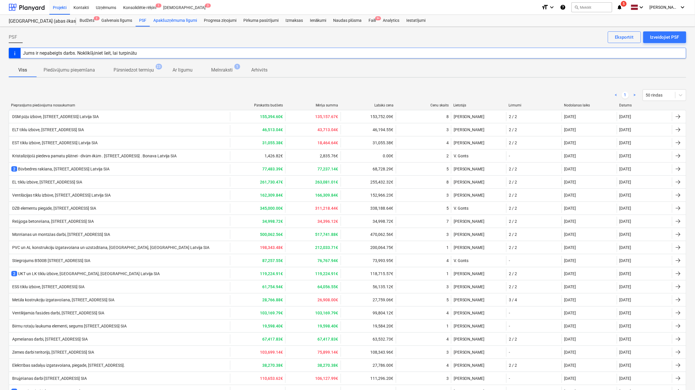
click at [158, 26] on div "Apakšuzņēmuma līgumi" at bounding box center [175, 21] width 51 height 12
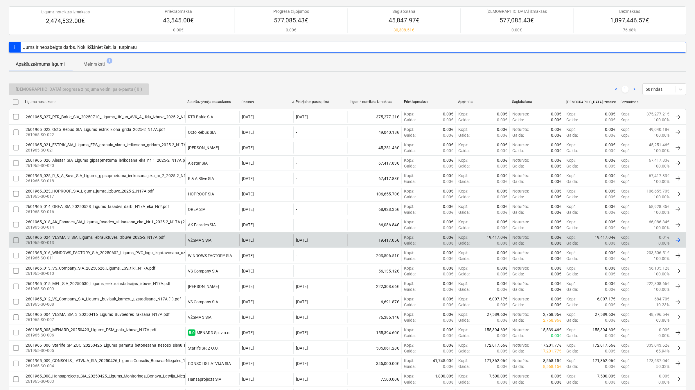
scroll to position [94, 0]
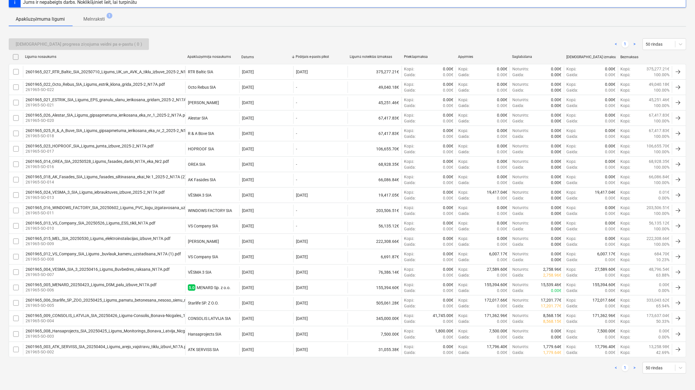
click at [123, 346] on div "2601965_003_ATK_SERVISS_SIA_20250404_Ligums_arejo_vajstravu_tiklu_izbuvi_N17A.p…" at bounding box center [108, 346] width 165 height 5
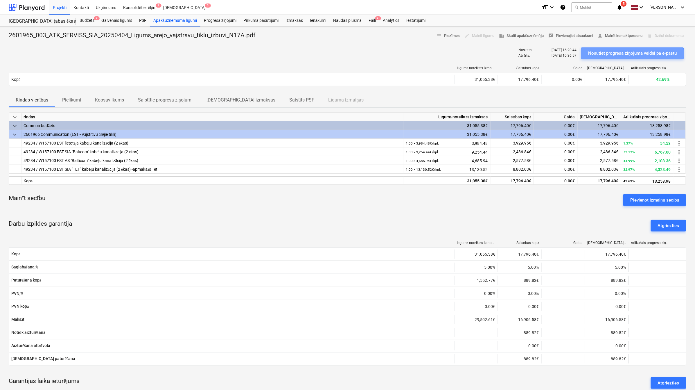
click at [606, 54] on div "Nosūtiet progresa ziņojuma veidni pa e-pastu" at bounding box center [632, 53] width 89 height 8
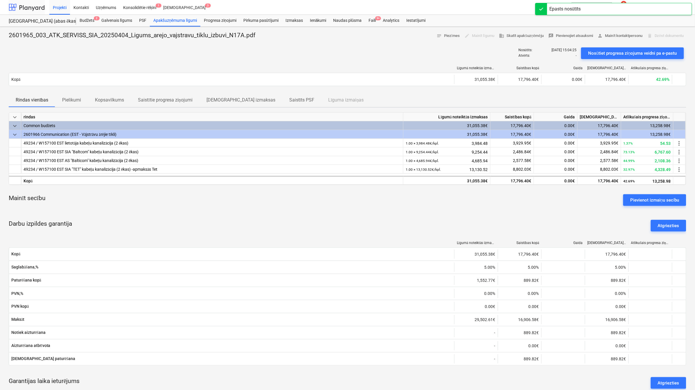
click at [31, 9] on div at bounding box center [27, 7] width 36 height 15
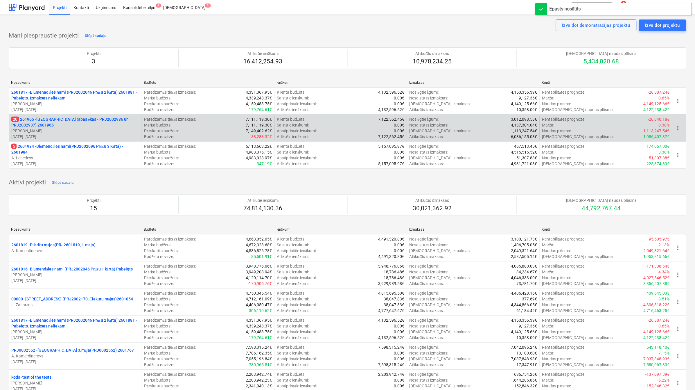
click at [49, 117] on p "20 261965 - [GEOGRAPHIC_DATA] (abas ēkas - PRJ2002936 un PRJ2002937) 2601965" at bounding box center [75, 122] width 128 height 12
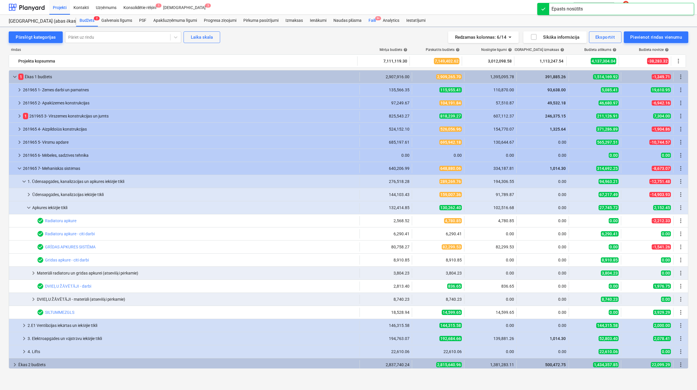
drag, startPoint x: 368, startPoint y: 19, endPoint x: 371, endPoint y: 21, distance: 3.1
click at [369, 19] on div "Faili 9+" at bounding box center [372, 21] width 14 height 12
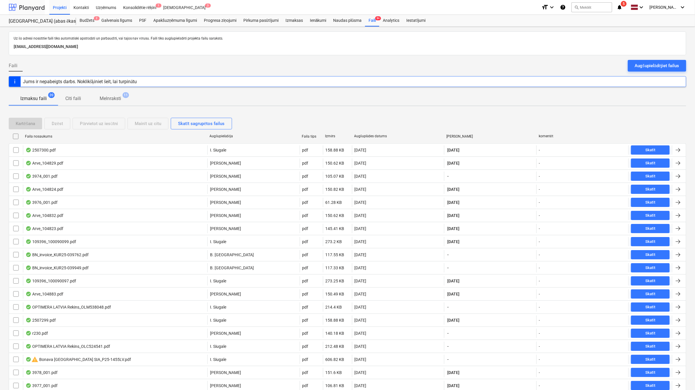
click at [31, 8] on div at bounding box center [27, 7] width 36 height 15
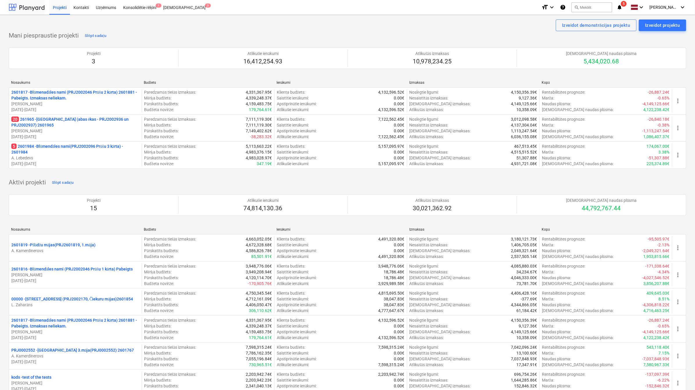
click at [33, 7] on div at bounding box center [27, 7] width 36 height 15
click at [83, 9] on div "Kontakti" at bounding box center [81, 7] width 22 height 15
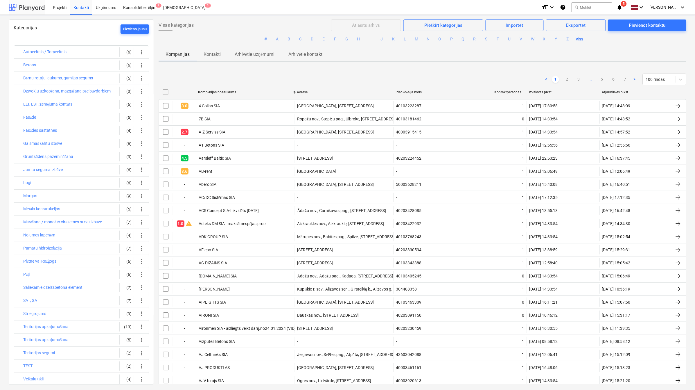
click at [39, 12] on div at bounding box center [27, 7] width 36 height 15
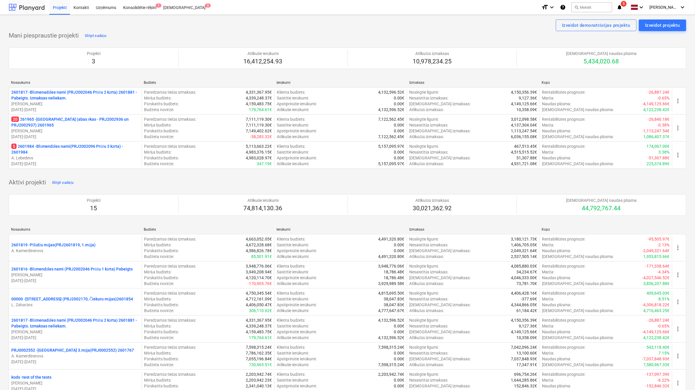
click at [30, 5] on div at bounding box center [27, 7] width 36 height 15
click at [84, 7] on div "Kontakti" at bounding box center [81, 7] width 22 height 15
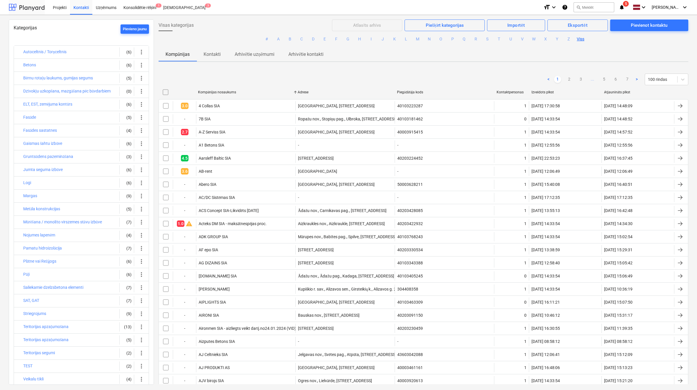
click at [43, 9] on div at bounding box center [27, 7] width 36 height 15
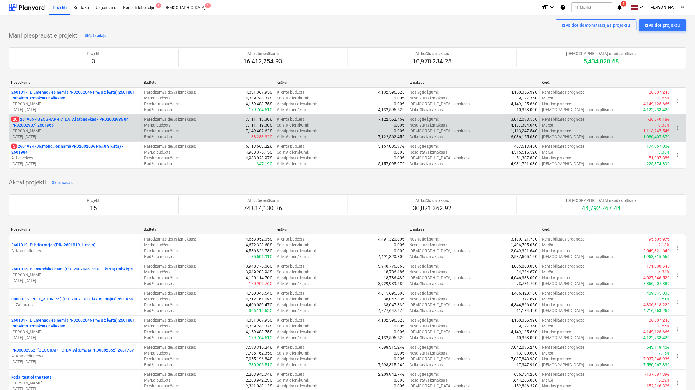
click at [80, 126] on p "20 261965 - [GEOGRAPHIC_DATA] (abas ēkas - PRJ2002936 un PRJ2002937) 2601965" at bounding box center [75, 122] width 128 height 12
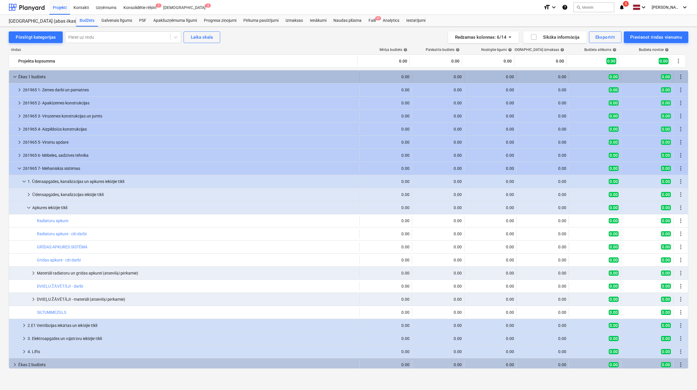
click at [12, 77] on span "keyboard_arrow_down" at bounding box center [14, 76] width 7 height 7
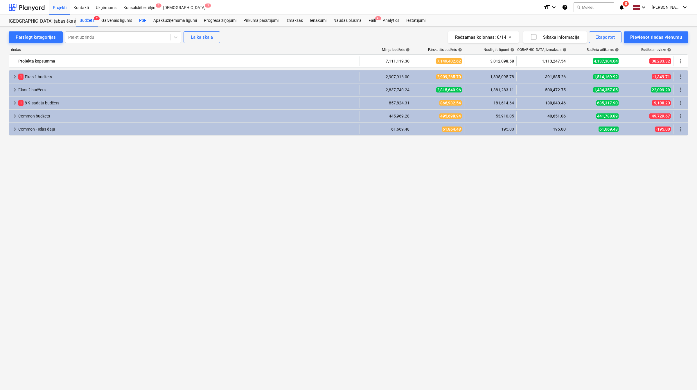
click at [143, 18] on div "PSF" at bounding box center [143, 21] width 14 height 12
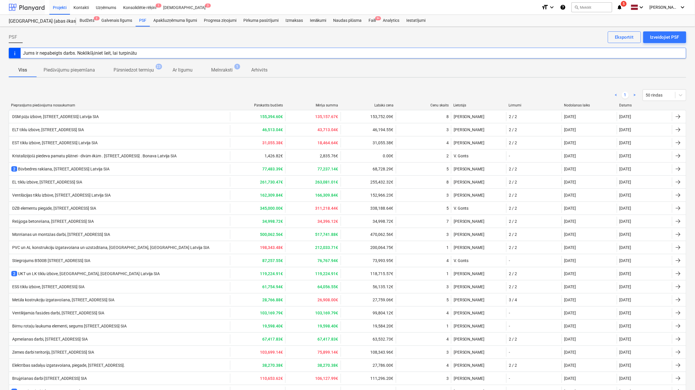
click at [35, 9] on div at bounding box center [27, 7] width 36 height 15
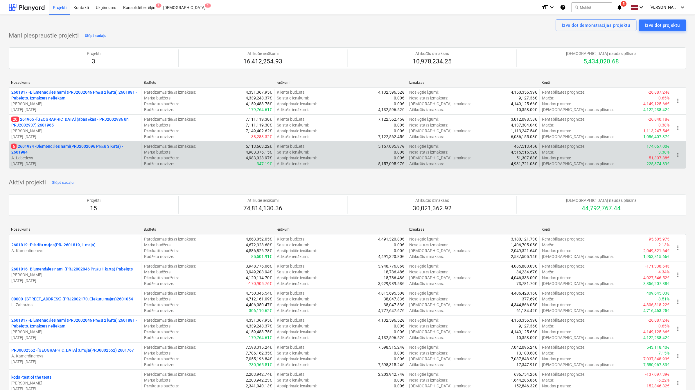
click at [63, 150] on p "6 2601984 - Blūmendāles nami(PRJ2002096 Prūšu 3 kārta) - 2601984" at bounding box center [75, 149] width 128 height 12
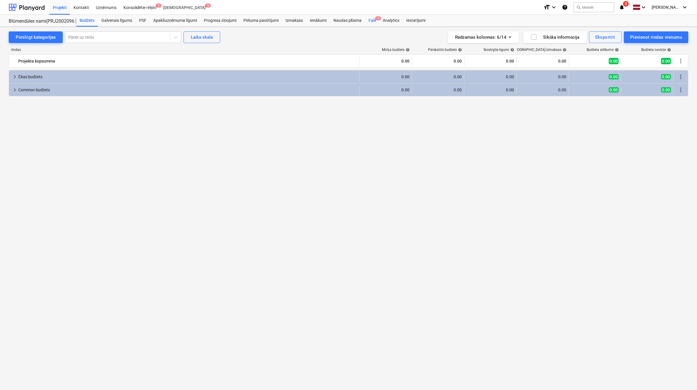
click at [374, 21] on div "Faili 6" at bounding box center [372, 21] width 14 height 12
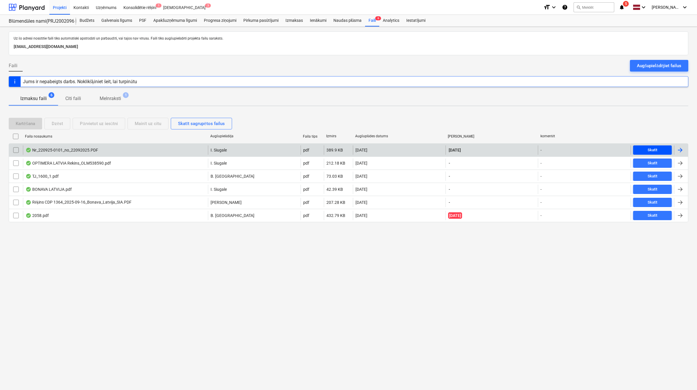
click at [663, 150] on span "Skatīt" at bounding box center [653, 150] width 34 height 7
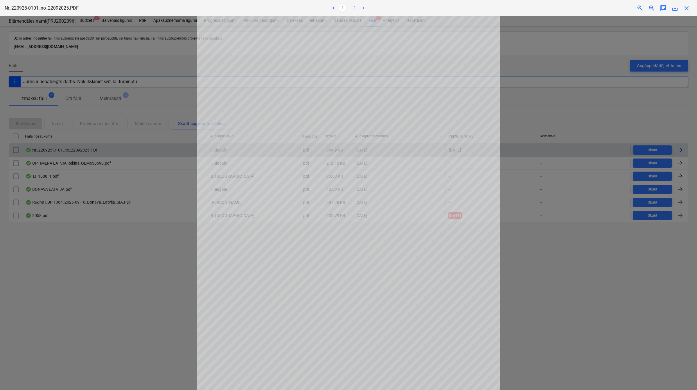
click at [687, 8] on span "close" at bounding box center [686, 8] width 7 height 7
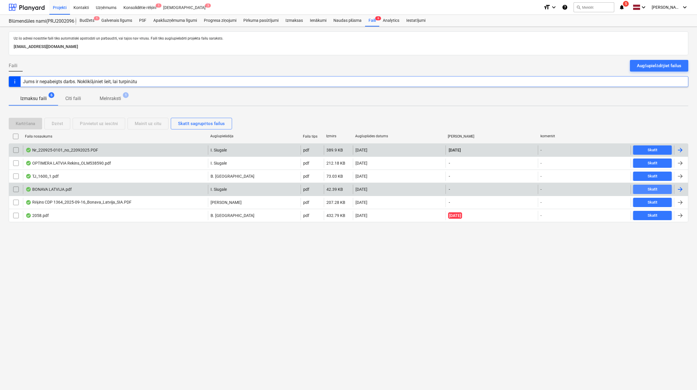
click at [637, 188] on span "Skatīt" at bounding box center [653, 189] width 34 height 7
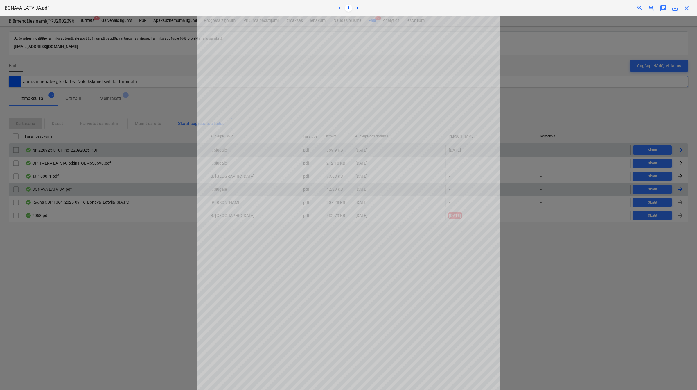
click at [691, 11] on div "close" at bounding box center [687, 8] width 12 height 7
click at [688, 11] on span "close" at bounding box center [686, 8] width 7 height 7
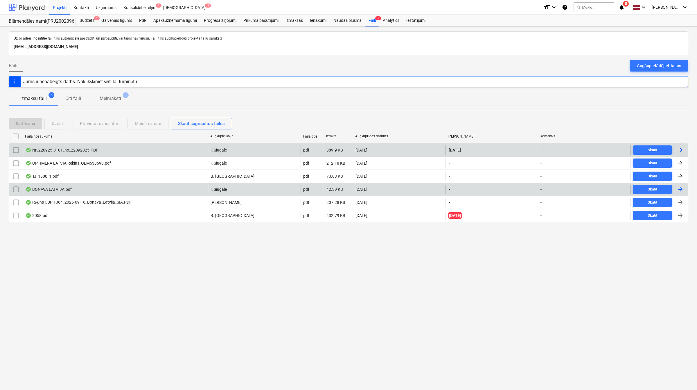
drag, startPoint x: 41, startPoint y: 6, endPoint x: 51, endPoint y: 1, distance: 10.5
click at [41, 6] on div at bounding box center [27, 7] width 36 height 15
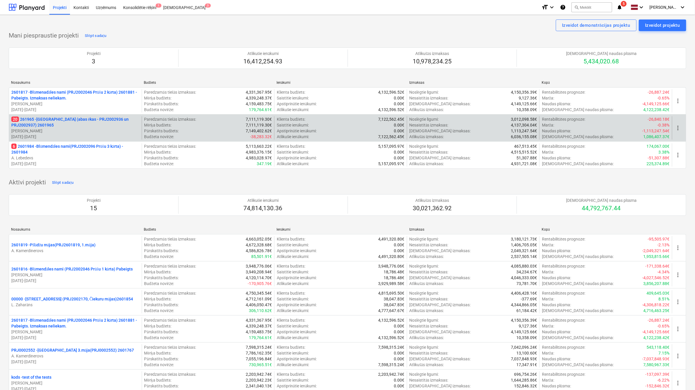
click at [48, 120] on p "20 261965 - [GEOGRAPHIC_DATA] (abas ēkas - PRJ2002936 un PRJ2002937) 2601965" at bounding box center [75, 122] width 128 height 12
